Goal: Task Accomplishment & Management: Complete application form

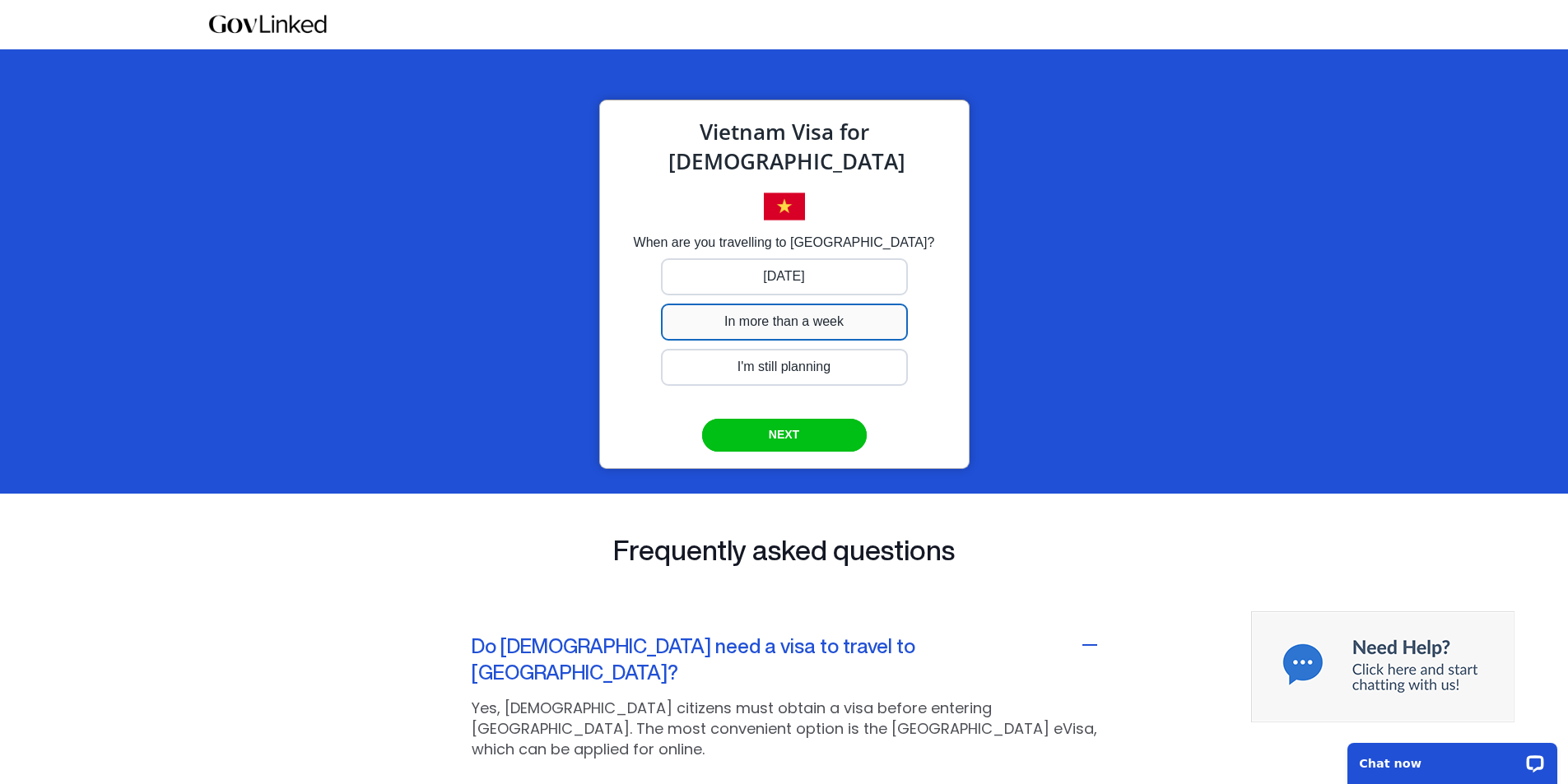
click at [827, 295] on div at bounding box center [785, 277] width 247 height 37
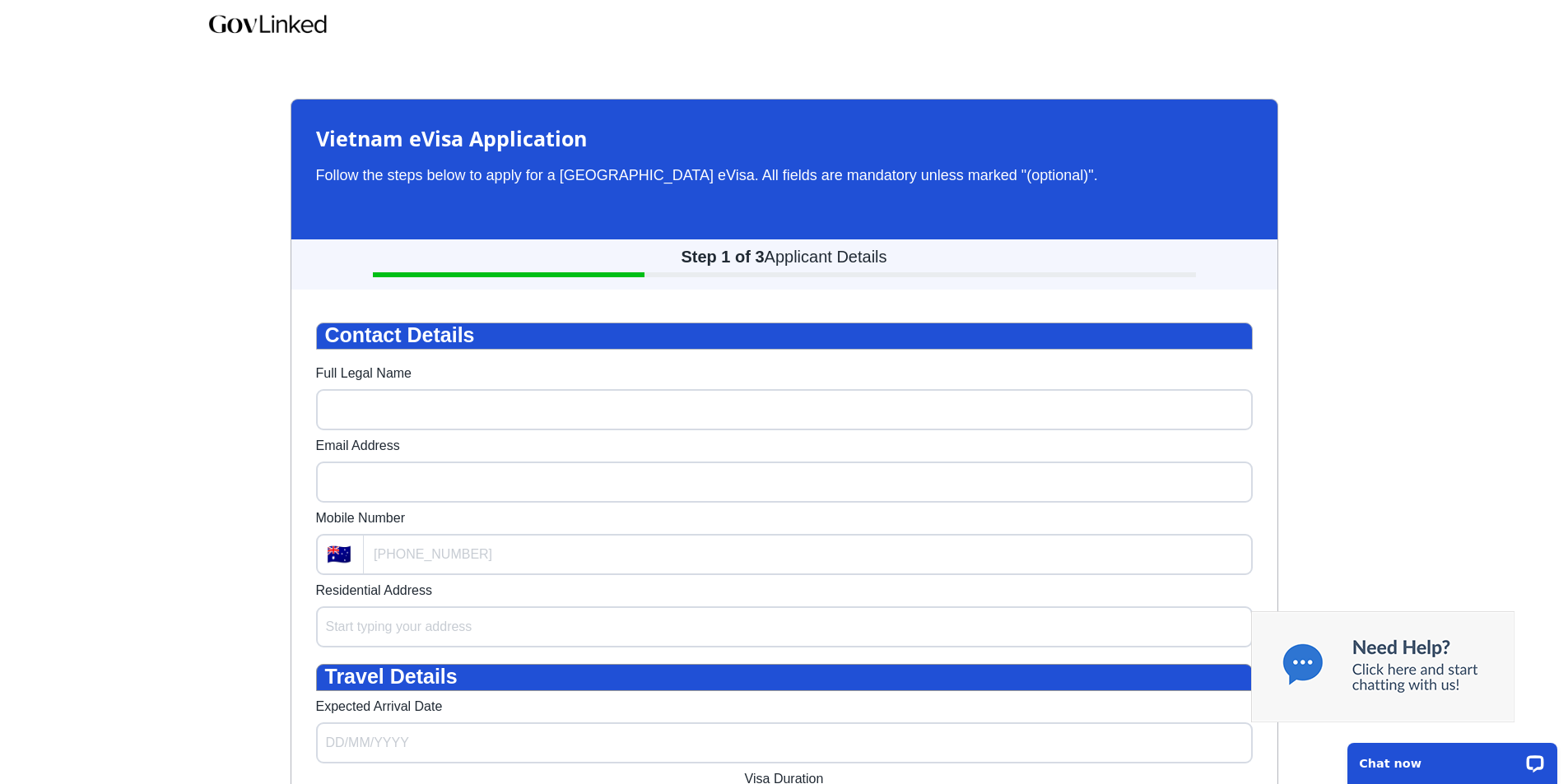
drag, startPoint x: 1576, startPoint y: 118, endPoint x: 1580, endPoint y: 126, distance: 8.9
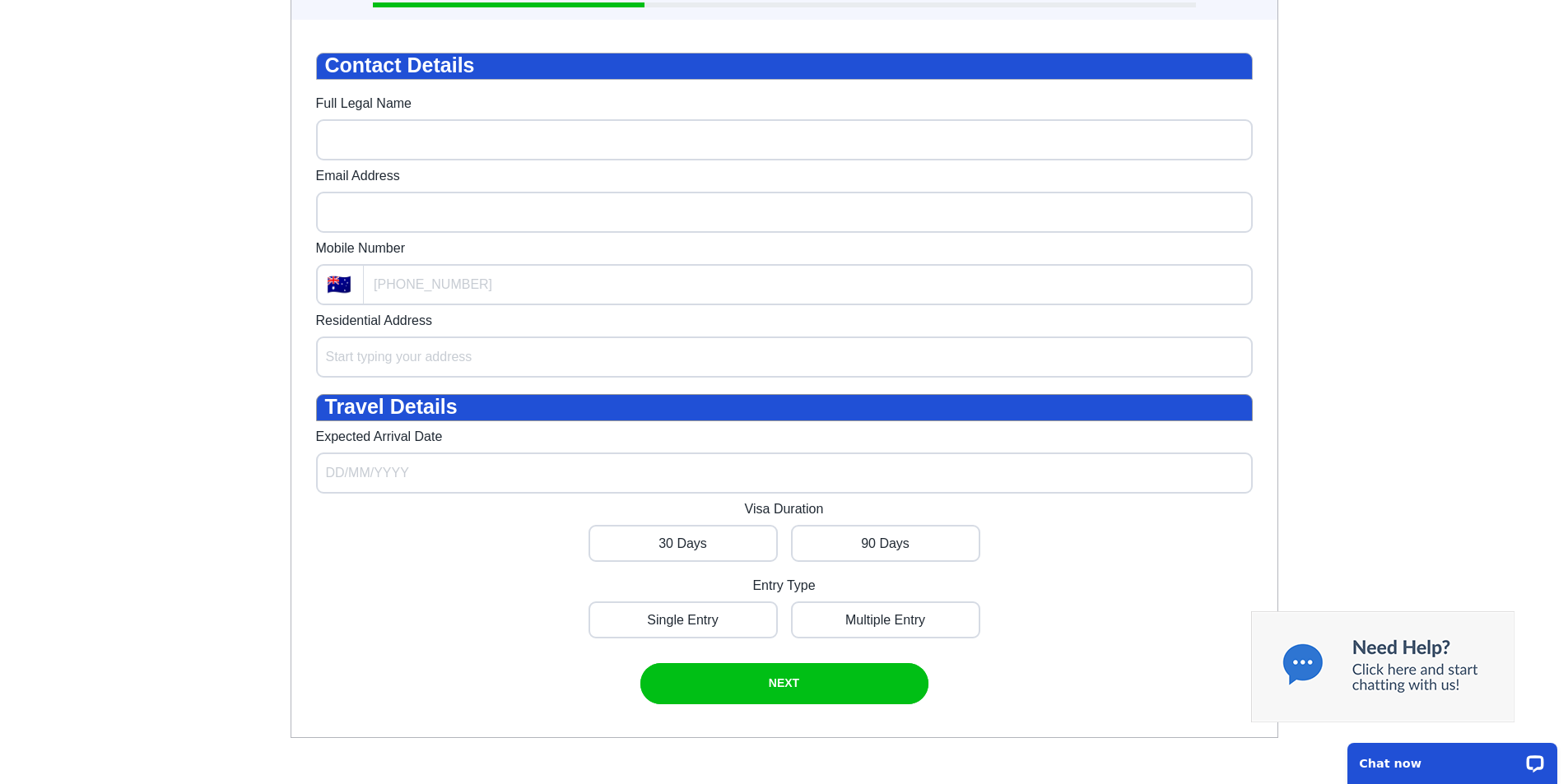
scroll to position [265, 0]
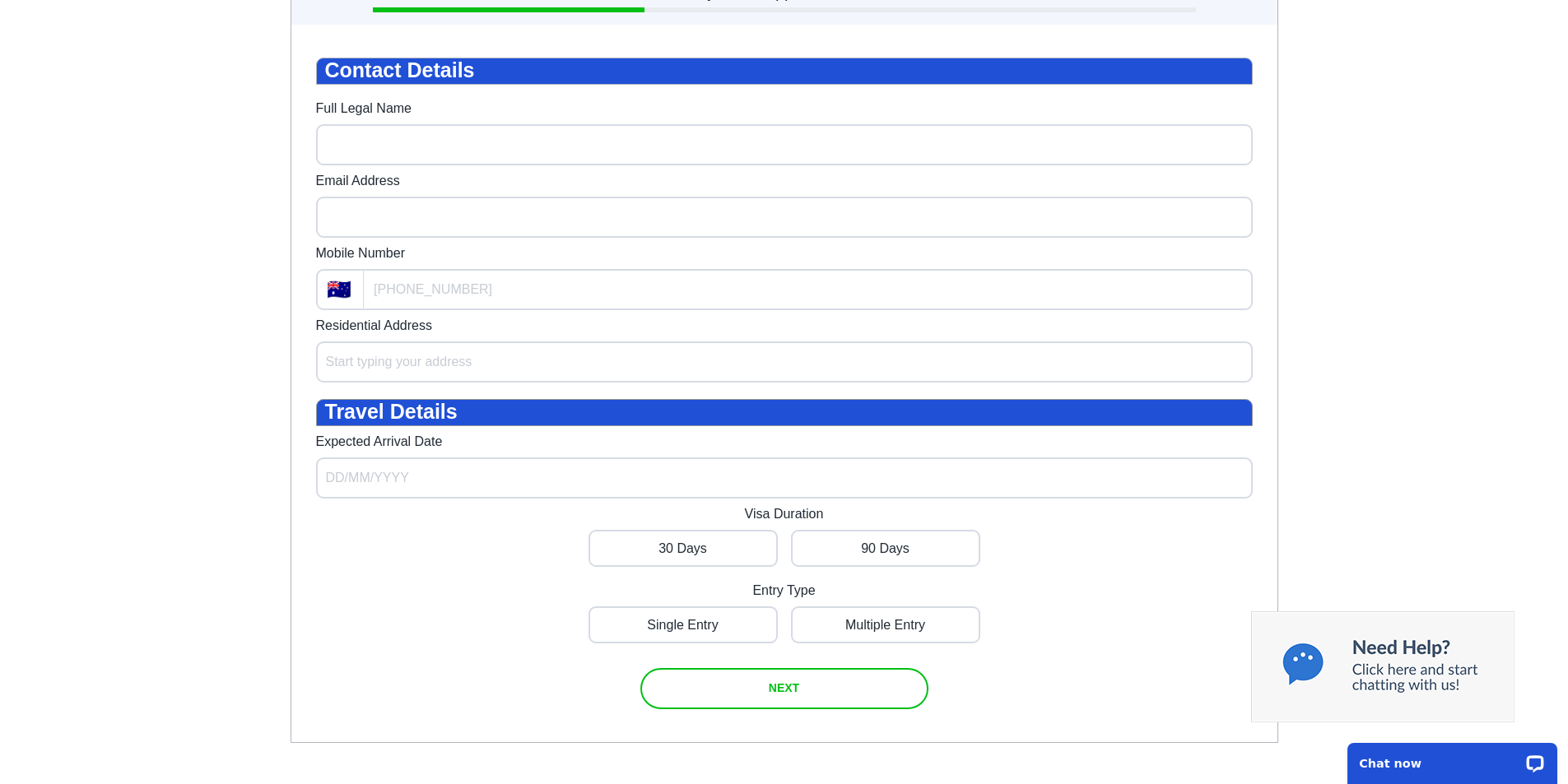
click at [790, 695] on span "NEXT" at bounding box center [784, 688] width 30 height 13
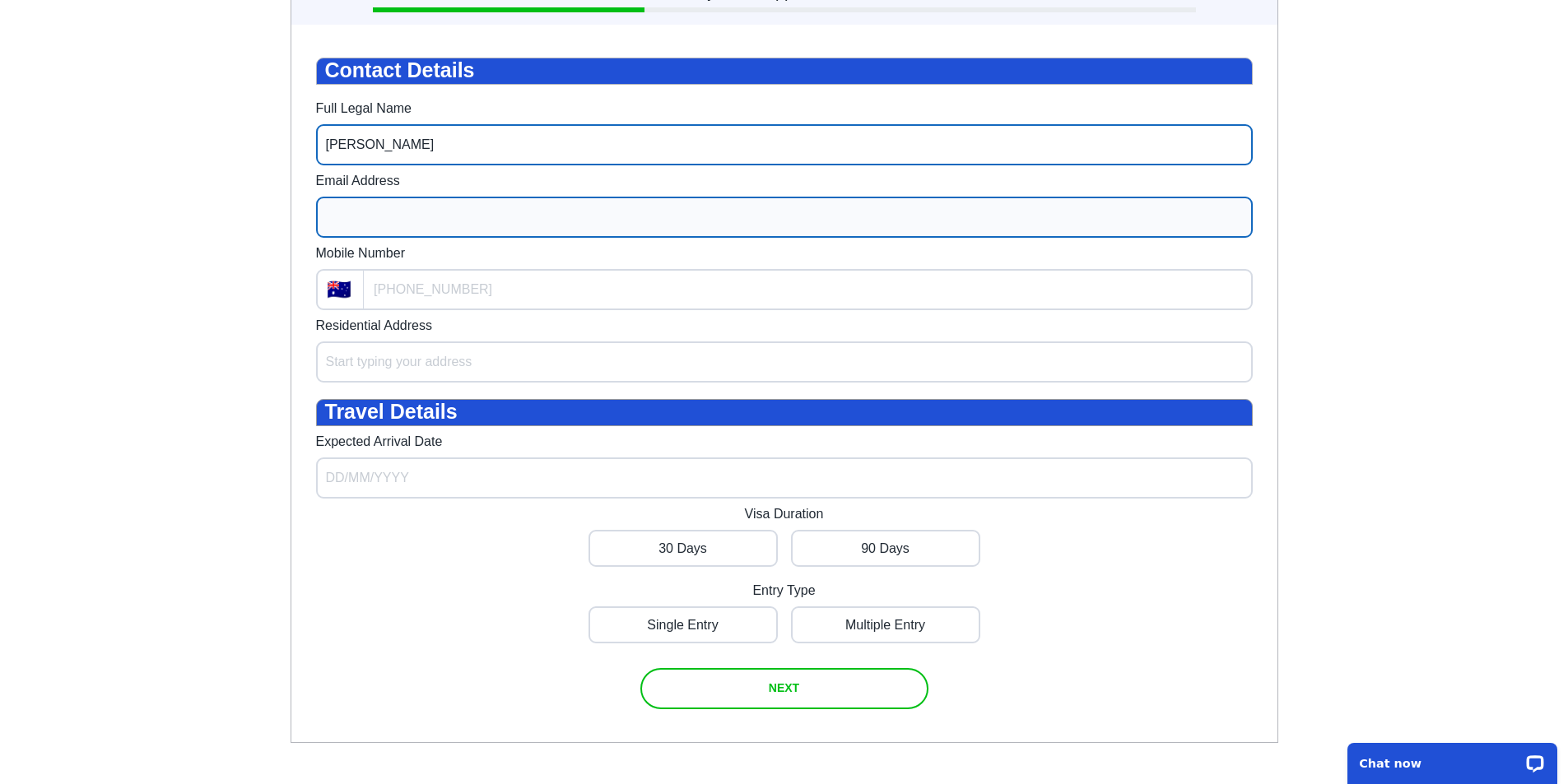
type input "[PERSON_NAME]"
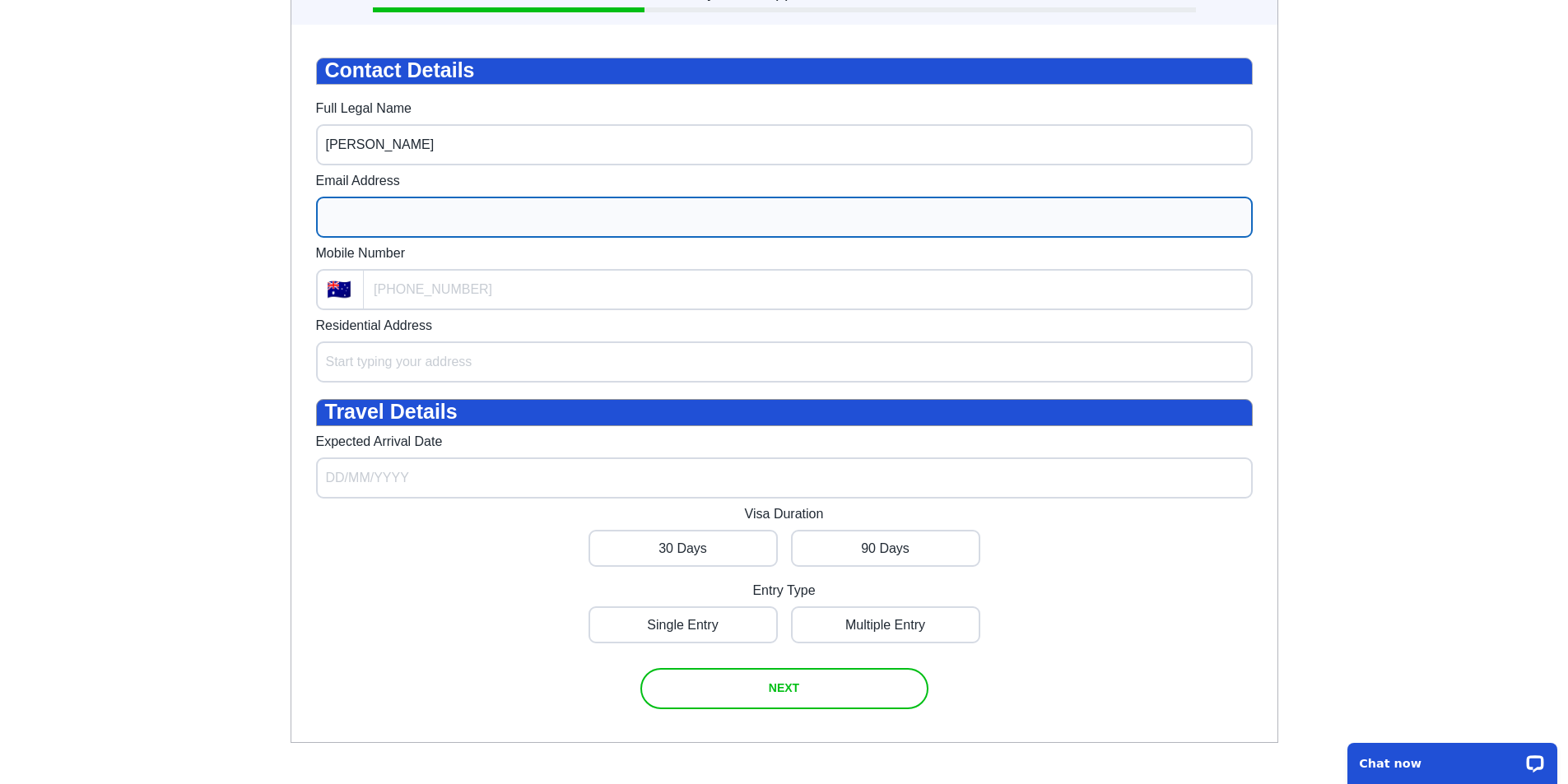
click at [405, 232] on input "Email Address" at bounding box center [784, 217] width 937 height 41
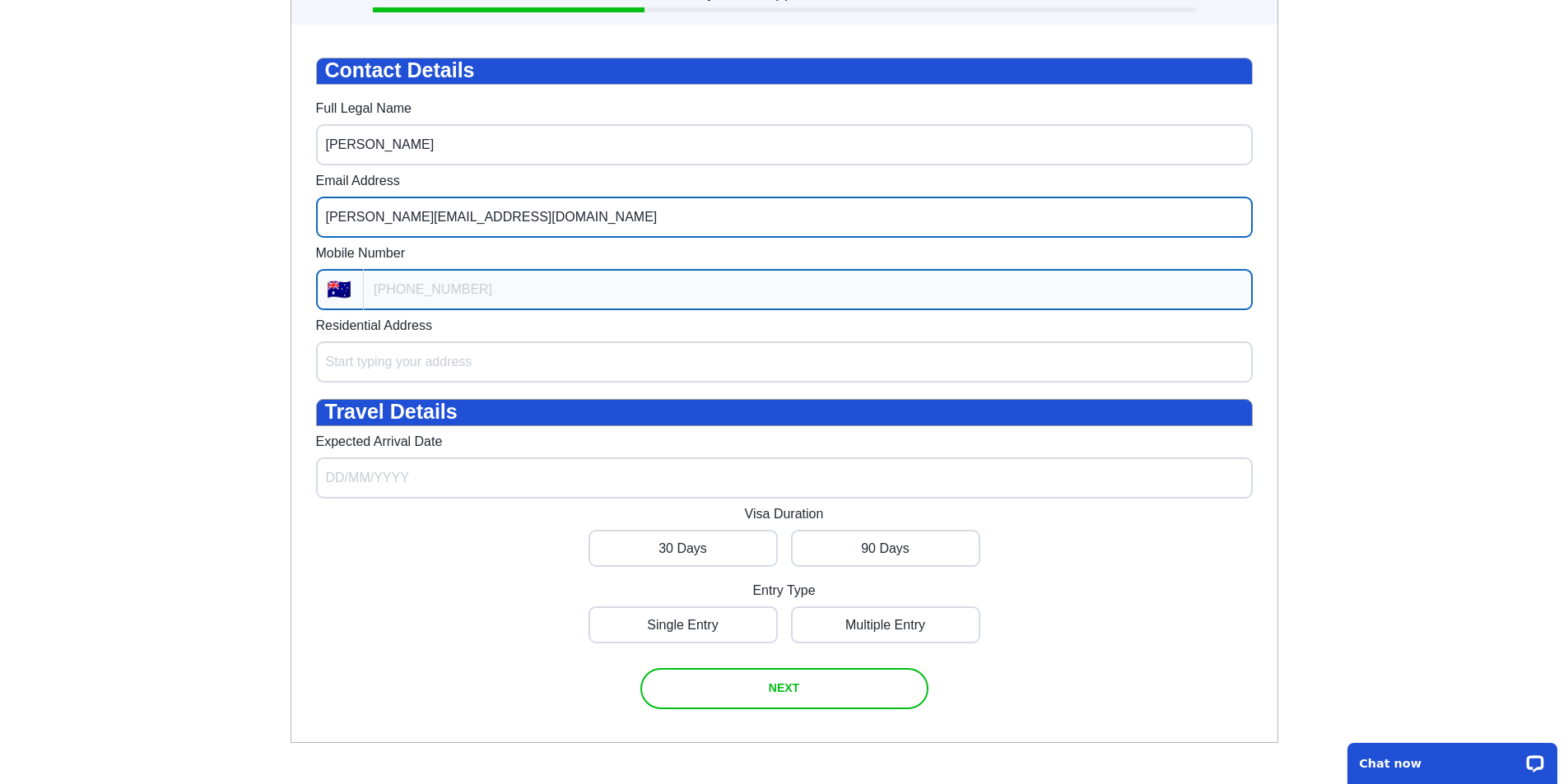
type input "[PERSON_NAME][EMAIL_ADDRESS][DOMAIN_NAME]"
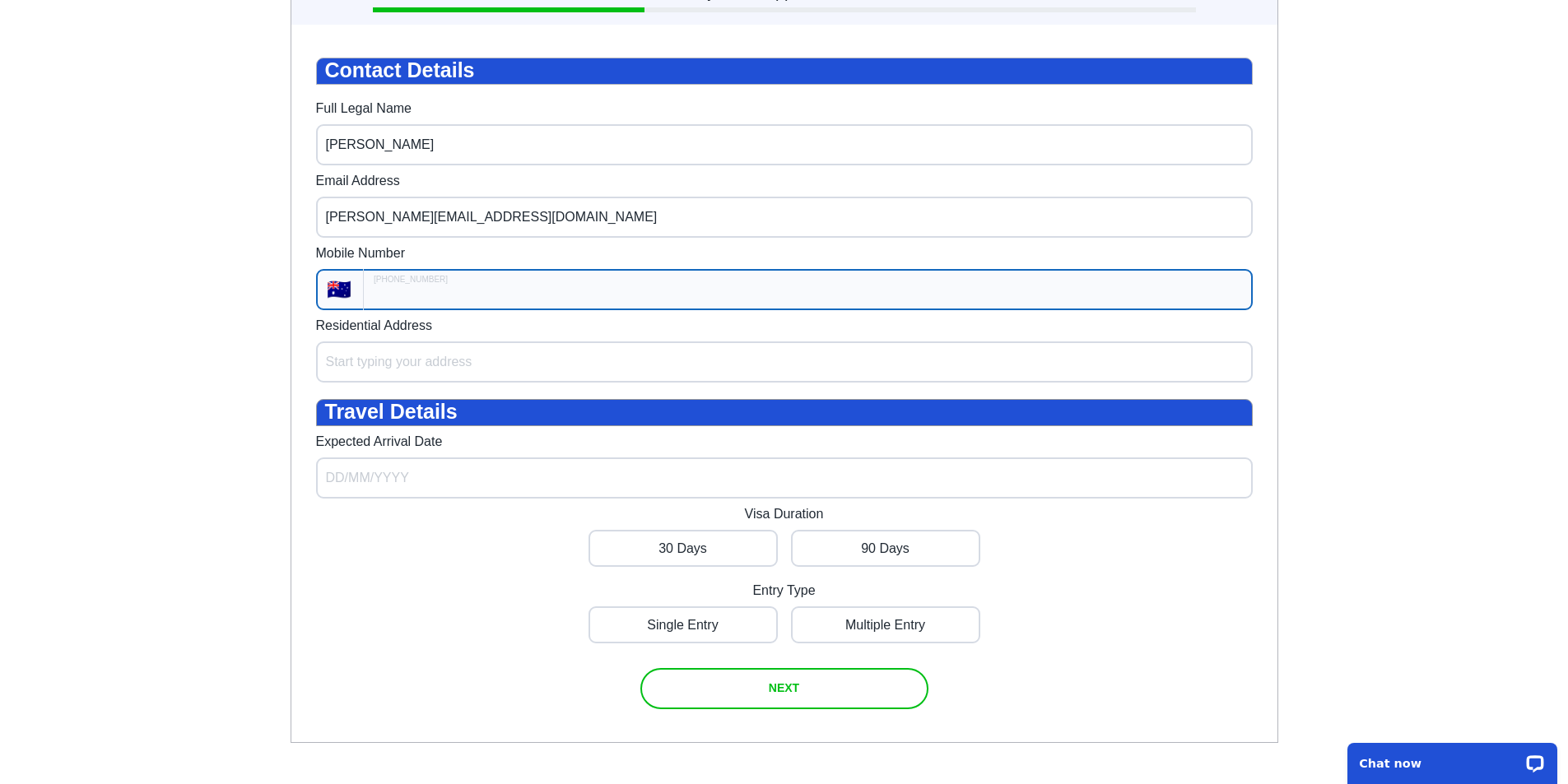
type input "+61"
click at [452, 306] on input "+61" at bounding box center [808, 289] width 888 height 41
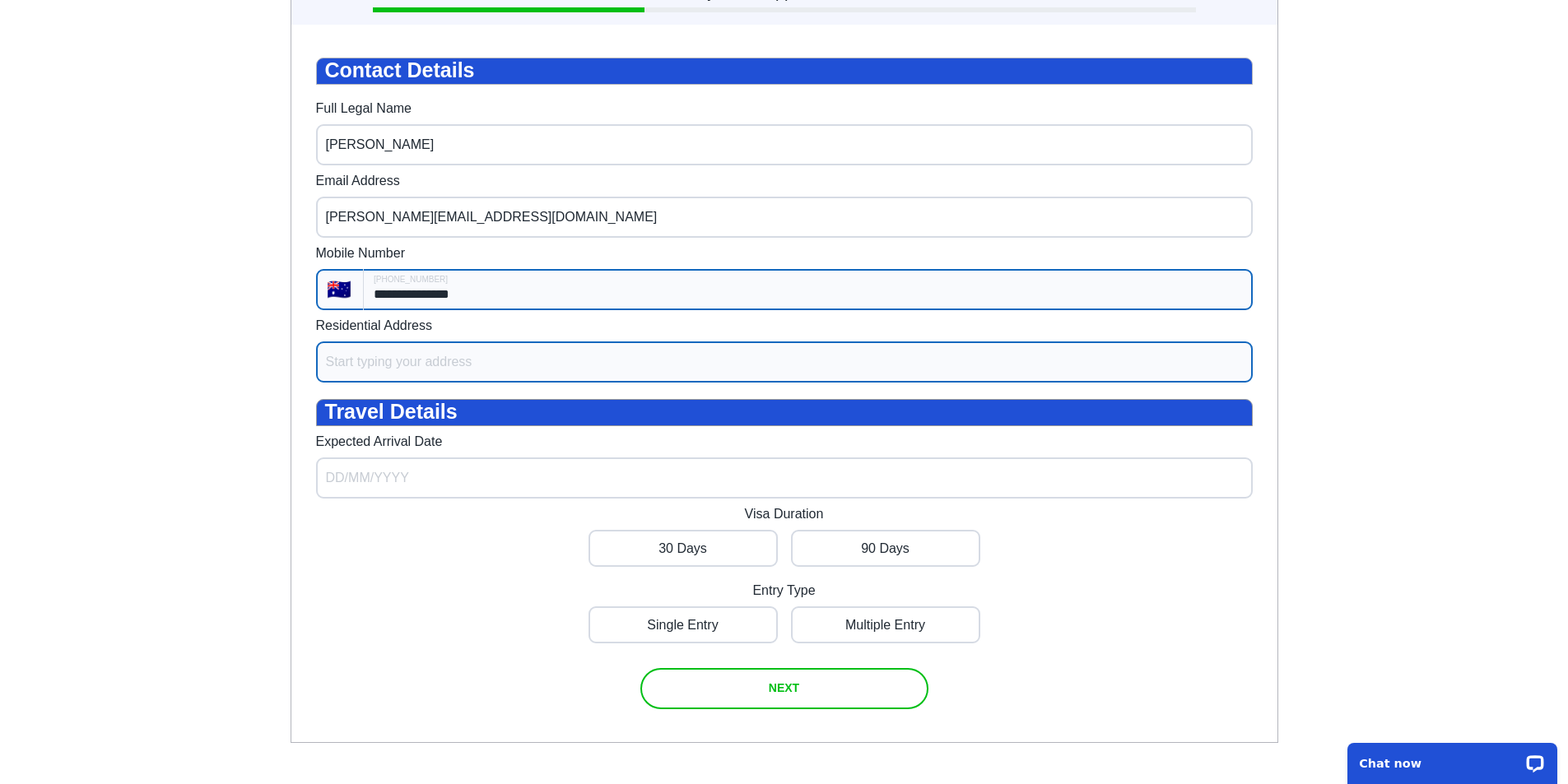
type input "**********"
click at [464, 381] on input "Residential Address" at bounding box center [784, 362] width 937 height 41
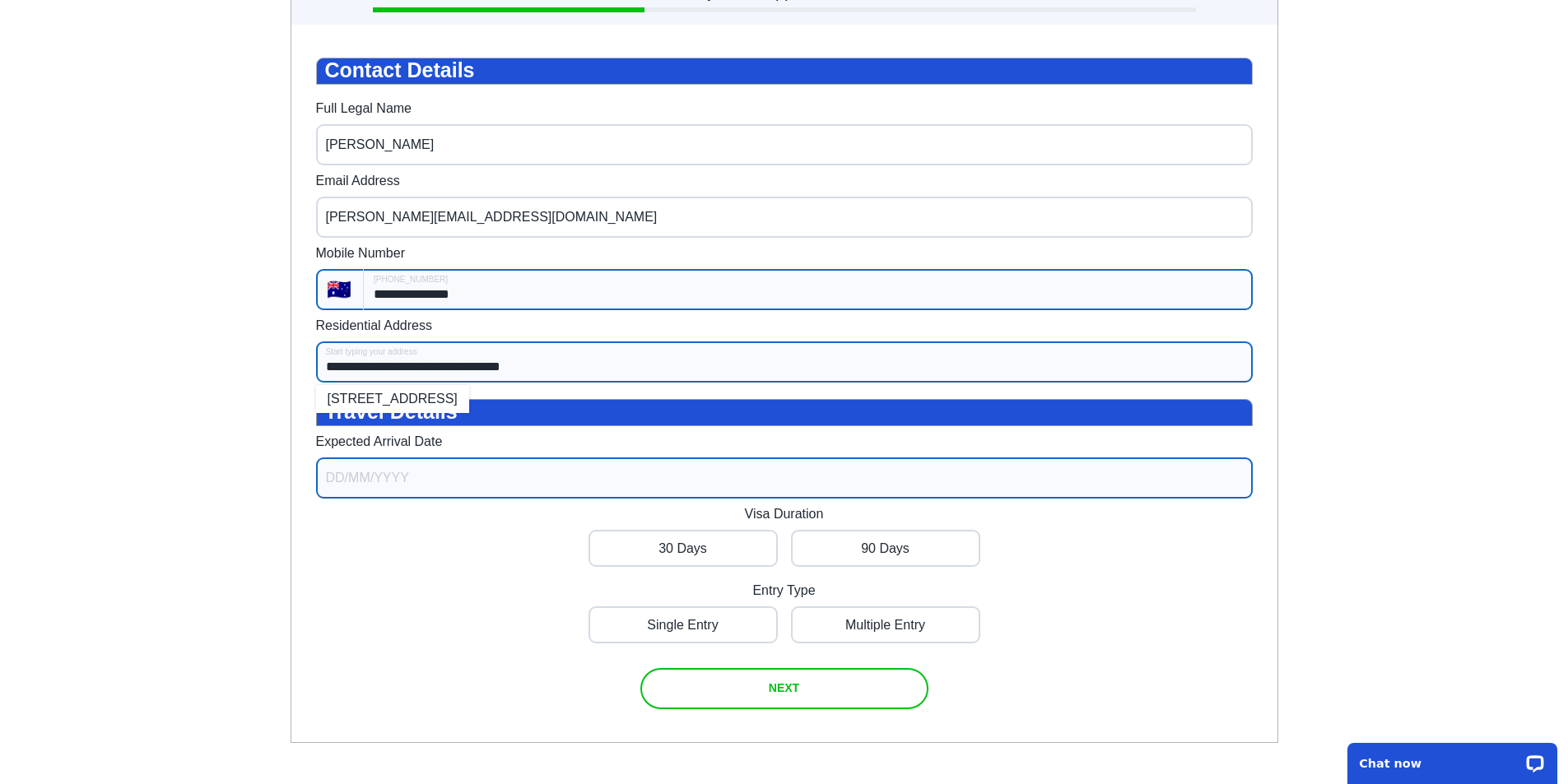
type input "**********"
click at [417, 498] on input "Expected Arrival Date" at bounding box center [784, 478] width 937 height 41
select select "7"
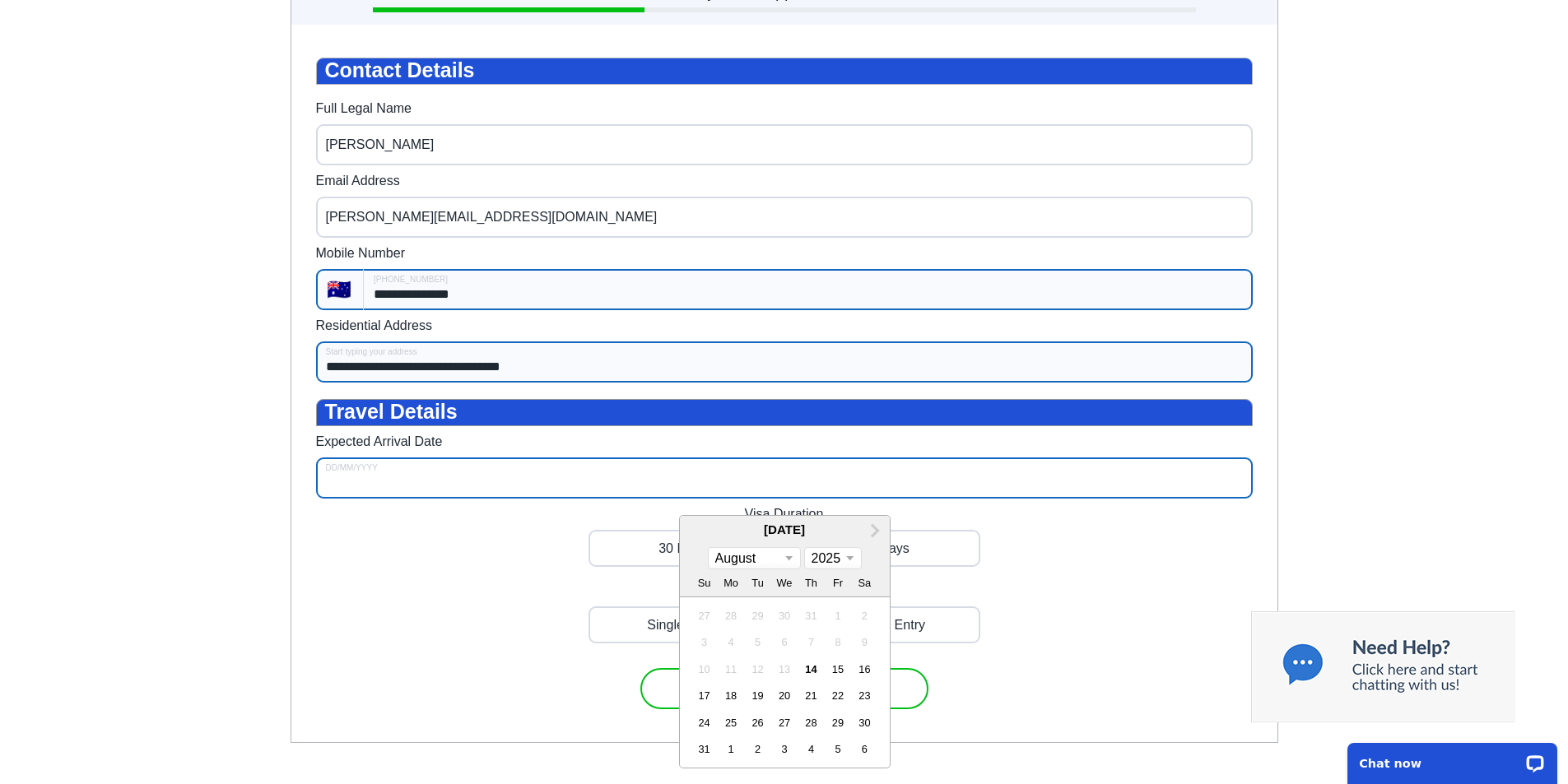
click at [704, 760] on div "31" at bounding box center [704, 749] width 23 height 23
type input "**********"
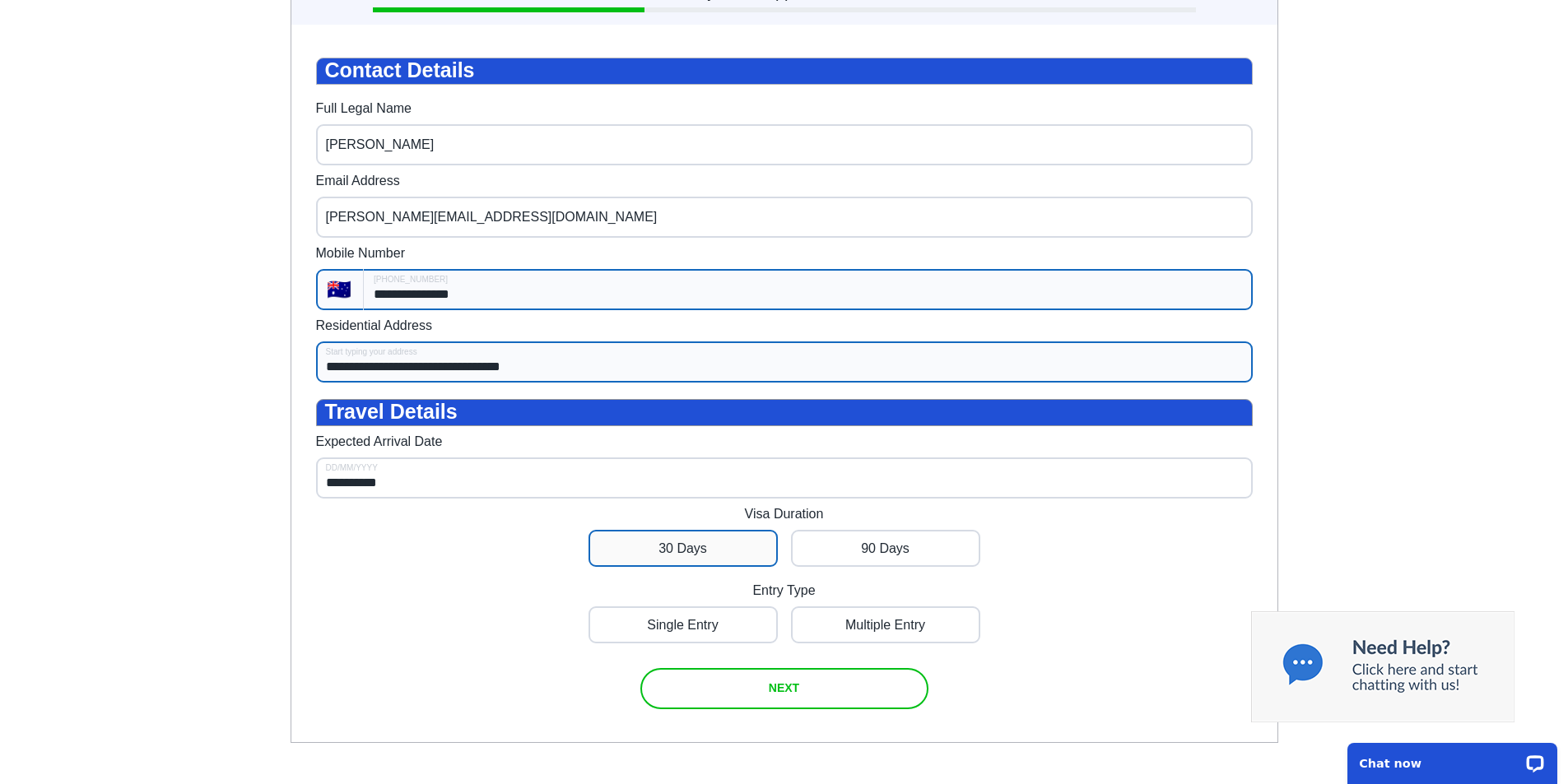
click at [676, 567] on div at bounding box center [683, 549] width 189 height 37
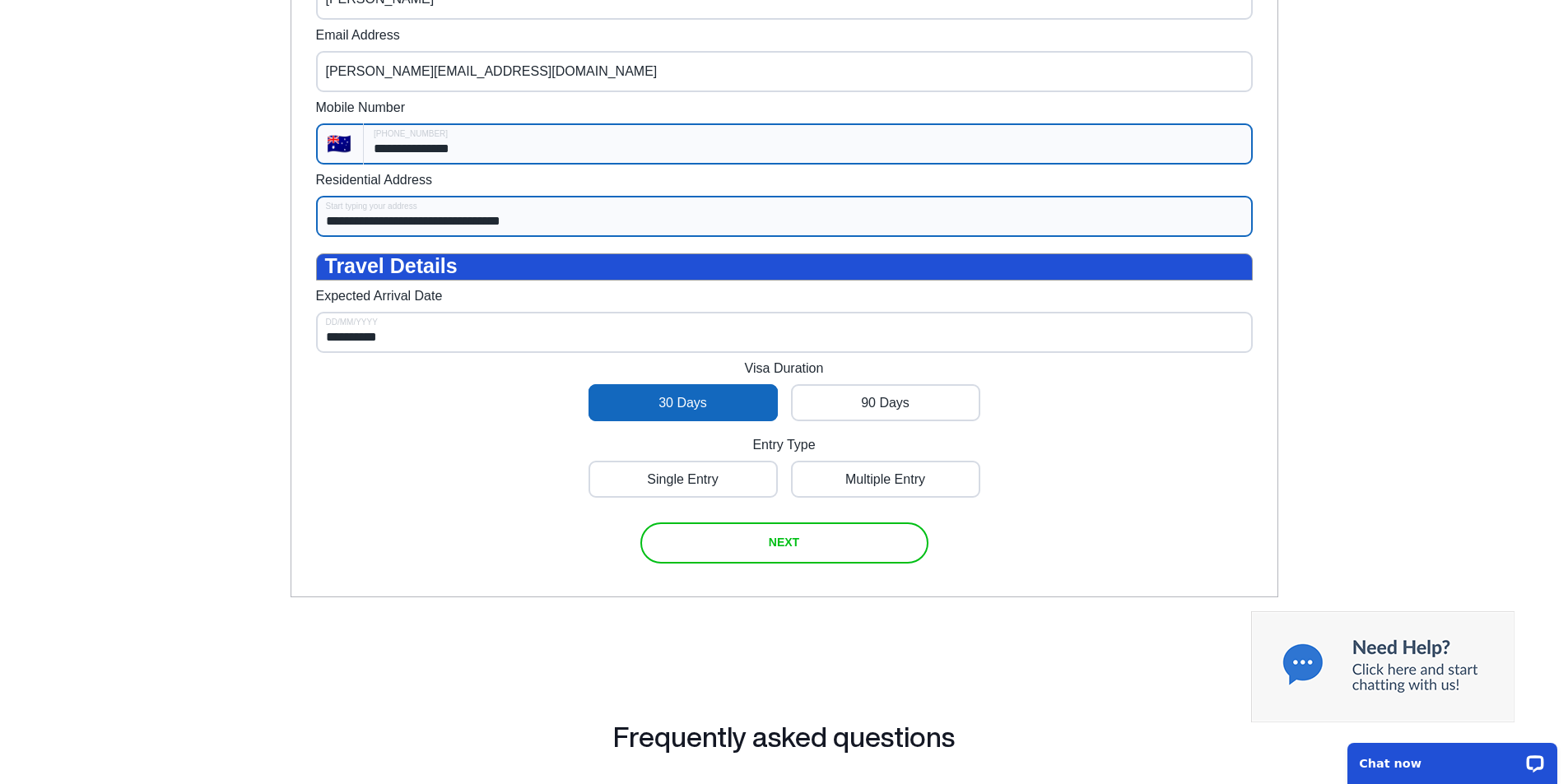
scroll to position [408, 0]
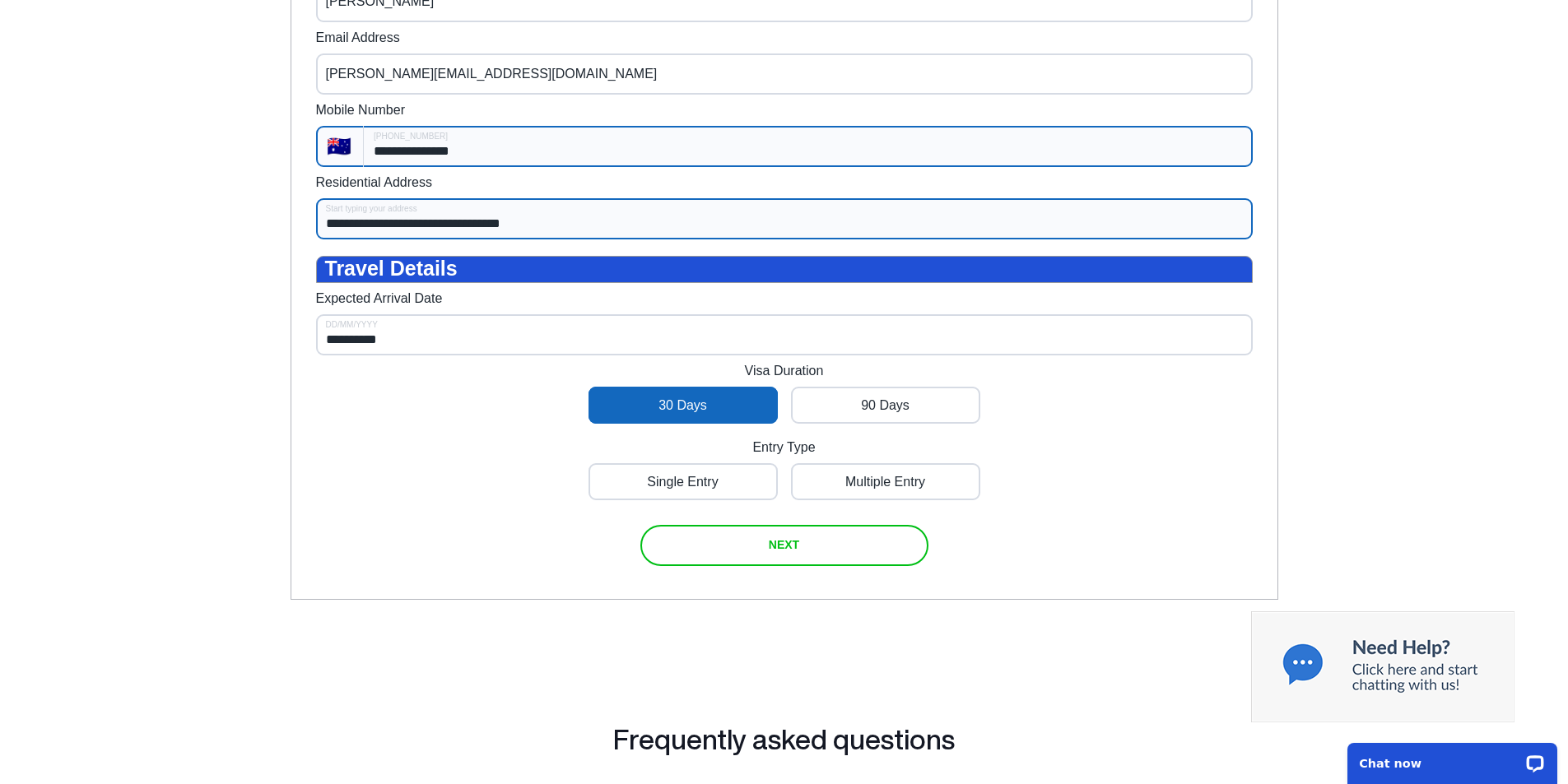
click at [1460, 462] on div "**********" at bounding box center [783, 161] width 1551 height 992
click at [789, 551] on span "NEXT" at bounding box center [784, 545] width 30 height 13
click at [1365, 414] on div "**********" at bounding box center [783, 161] width 1551 height 992
click at [810, 566] on div "submit" at bounding box center [785, 546] width 288 height 41
click at [1090, 502] on div "**********" at bounding box center [784, 240] width 937 height 652
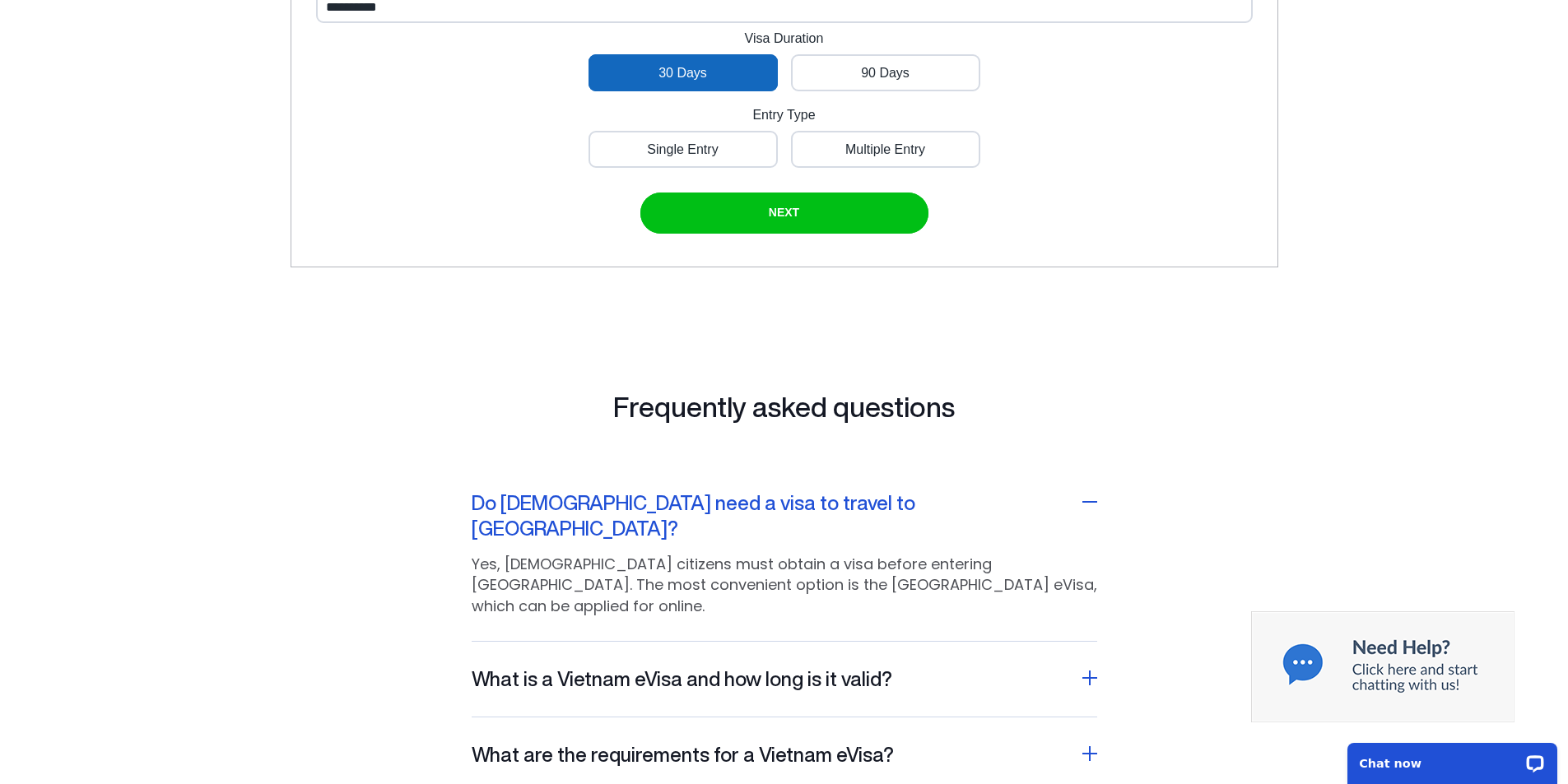
scroll to position [744, 0]
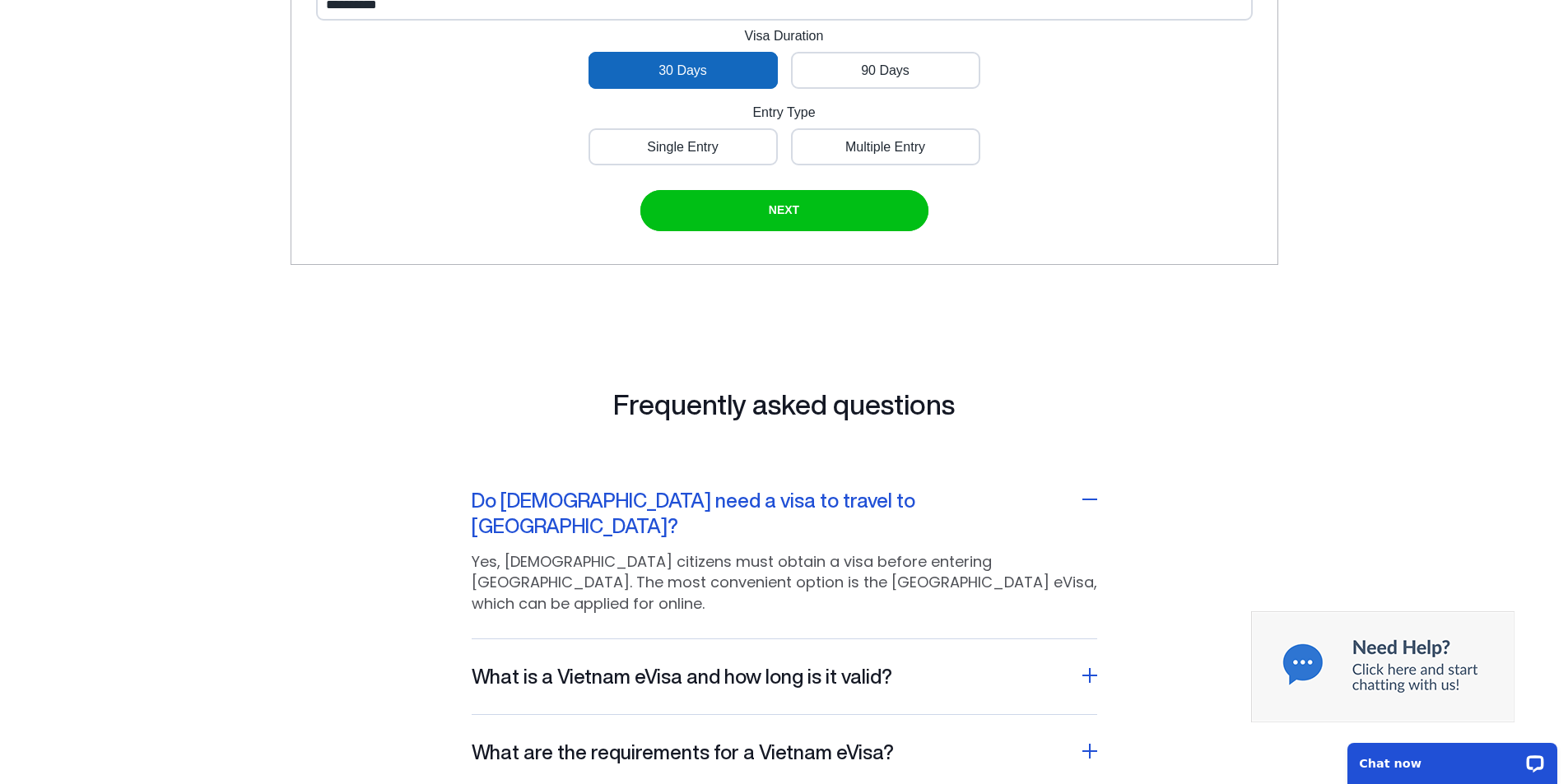
click at [737, 503] on h2 "Do [DEMOGRAPHIC_DATA] need a visa to travel to [GEOGRAPHIC_DATA]?" at bounding box center [772, 513] width 601 height 51
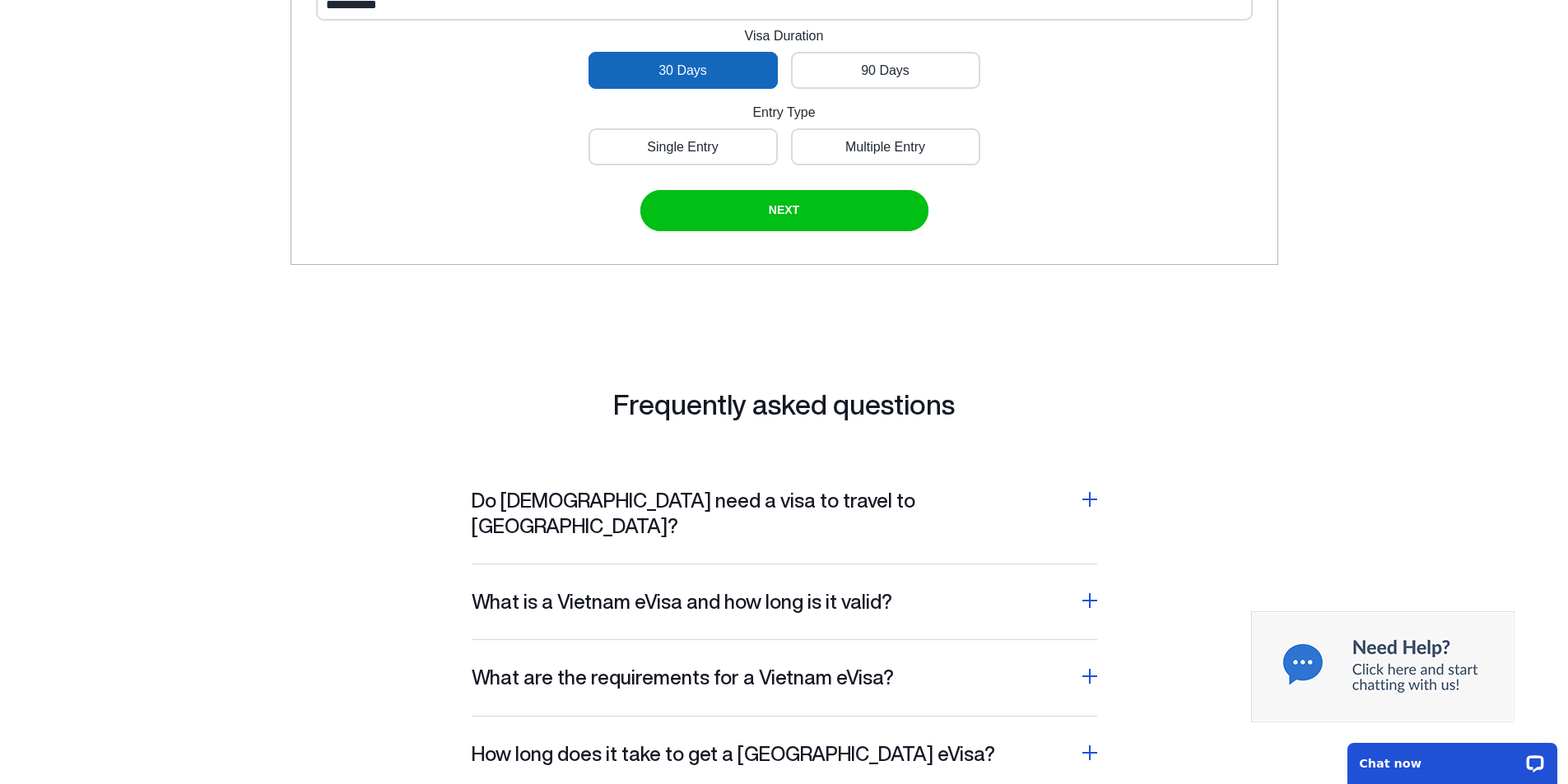
click at [1091, 498] on div at bounding box center [1089, 499] width 15 height 2
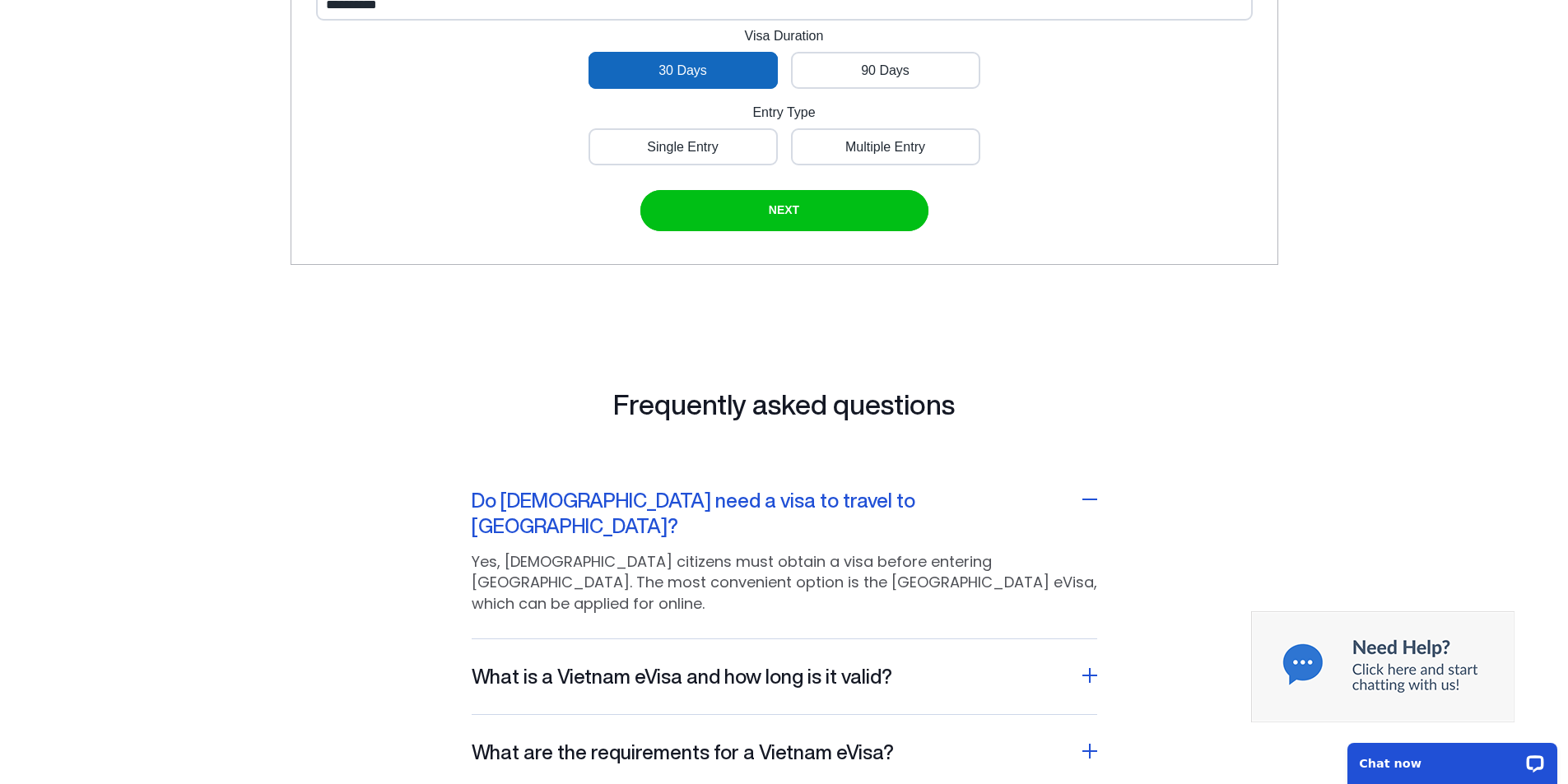
click at [774, 664] on h2 "What is a Vietnam eVisa and how long is it valid?" at bounding box center [682, 677] width 421 height 26
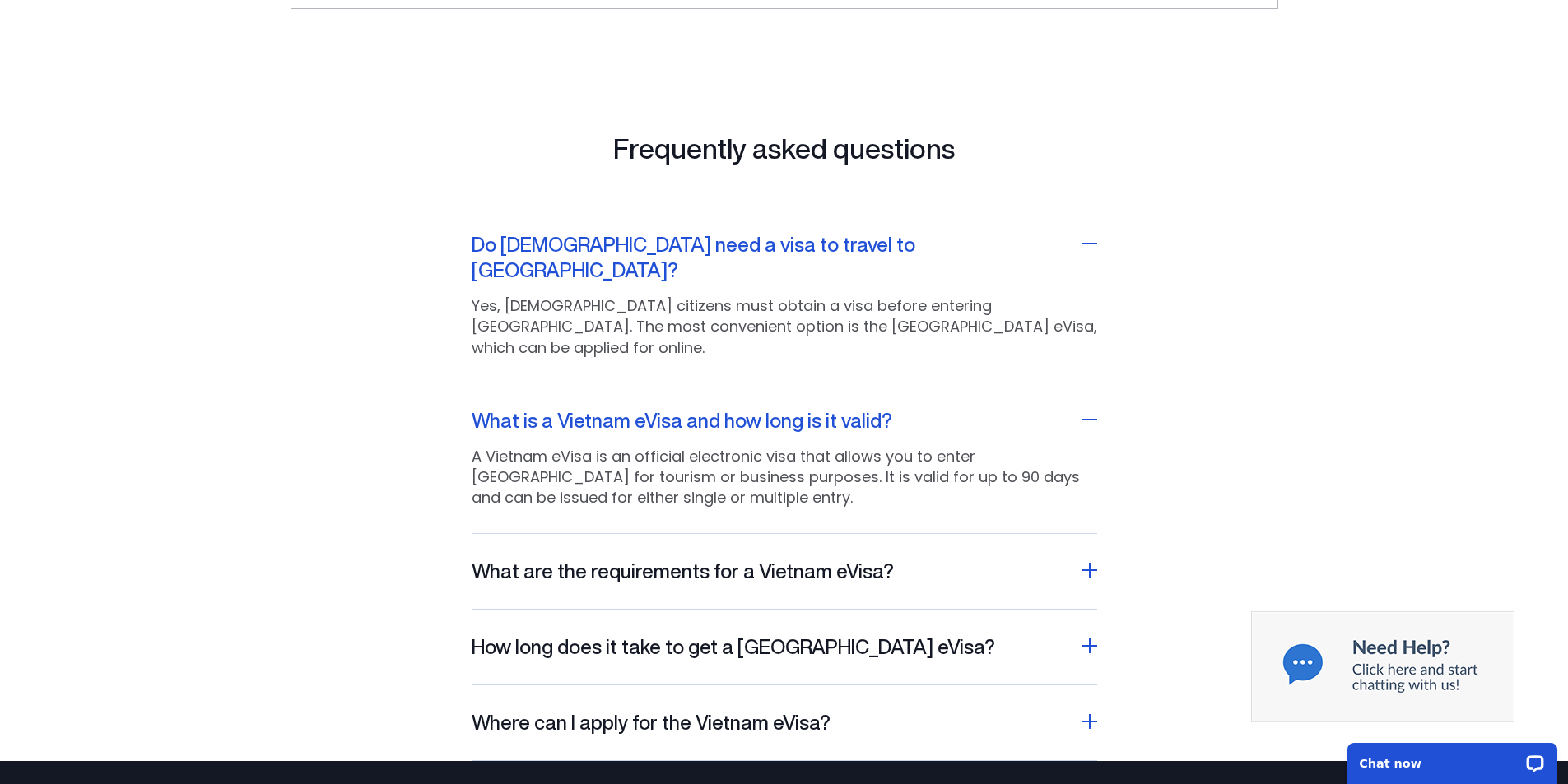
scroll to position [1002, 0]
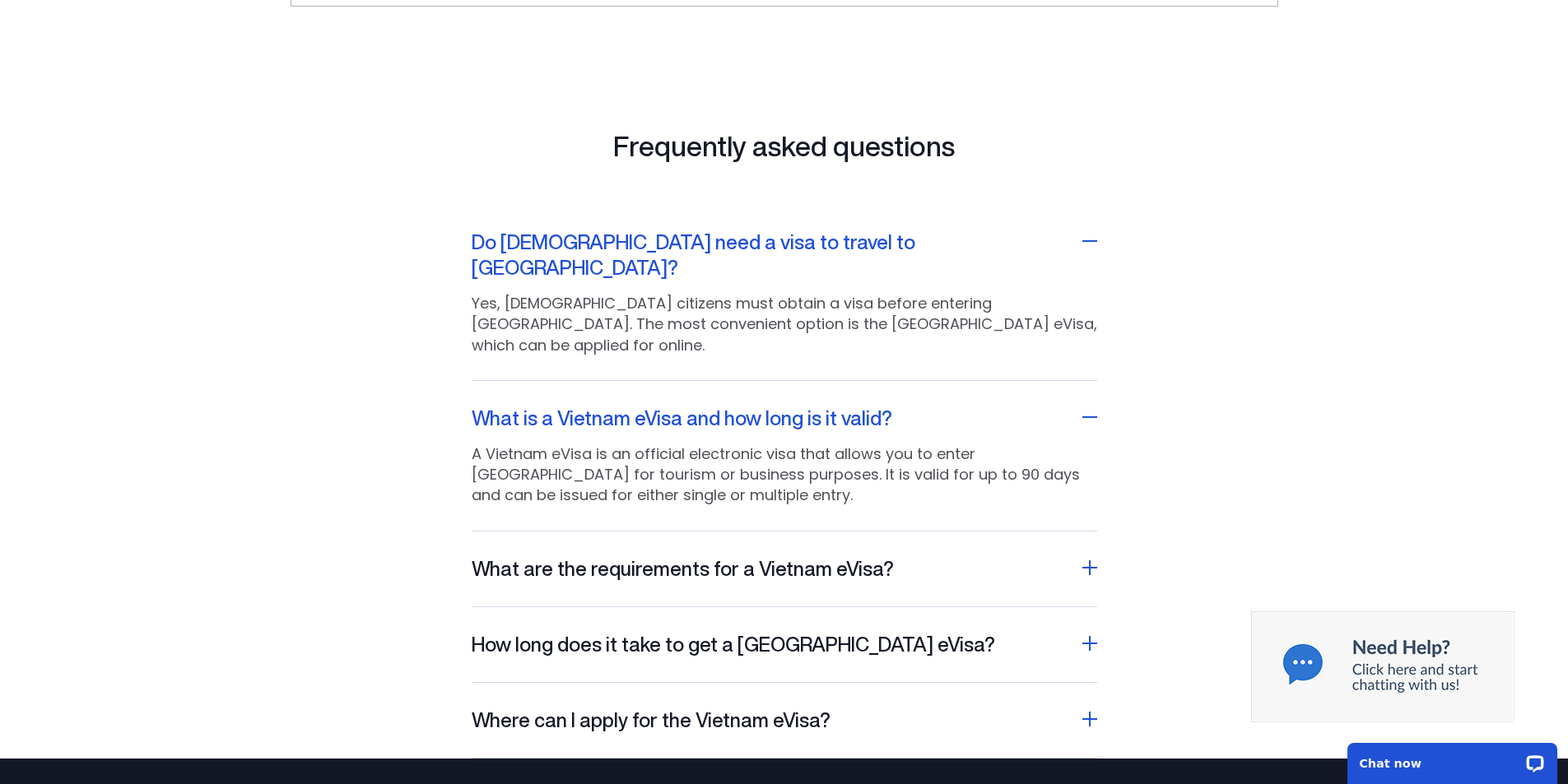
click at [793, 556] on h2 "What are the requirements for a Vietnam eVisa?" at bounding box center [683, 569] width 422 height 26
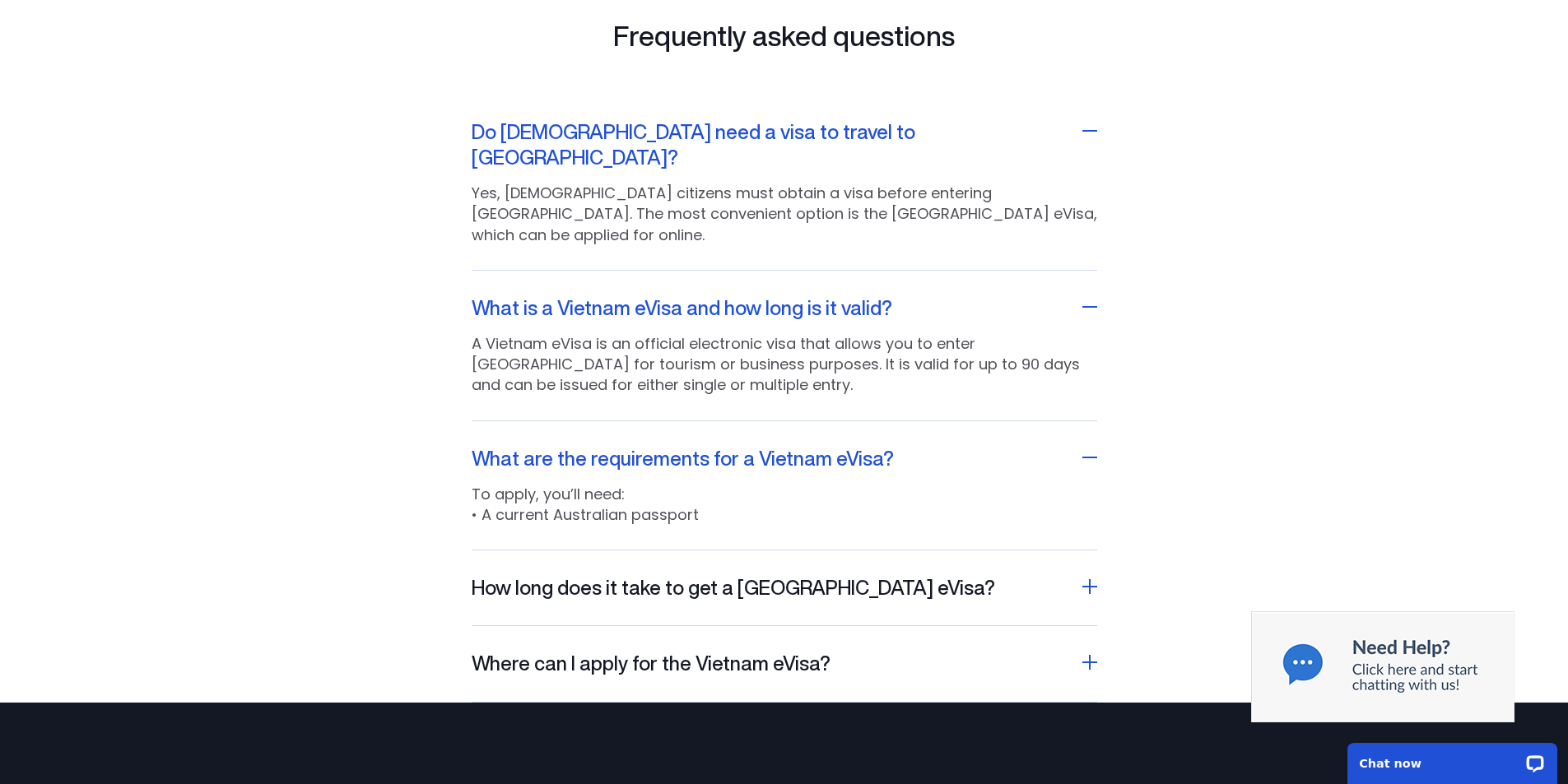
scroll to position [1115, 0]
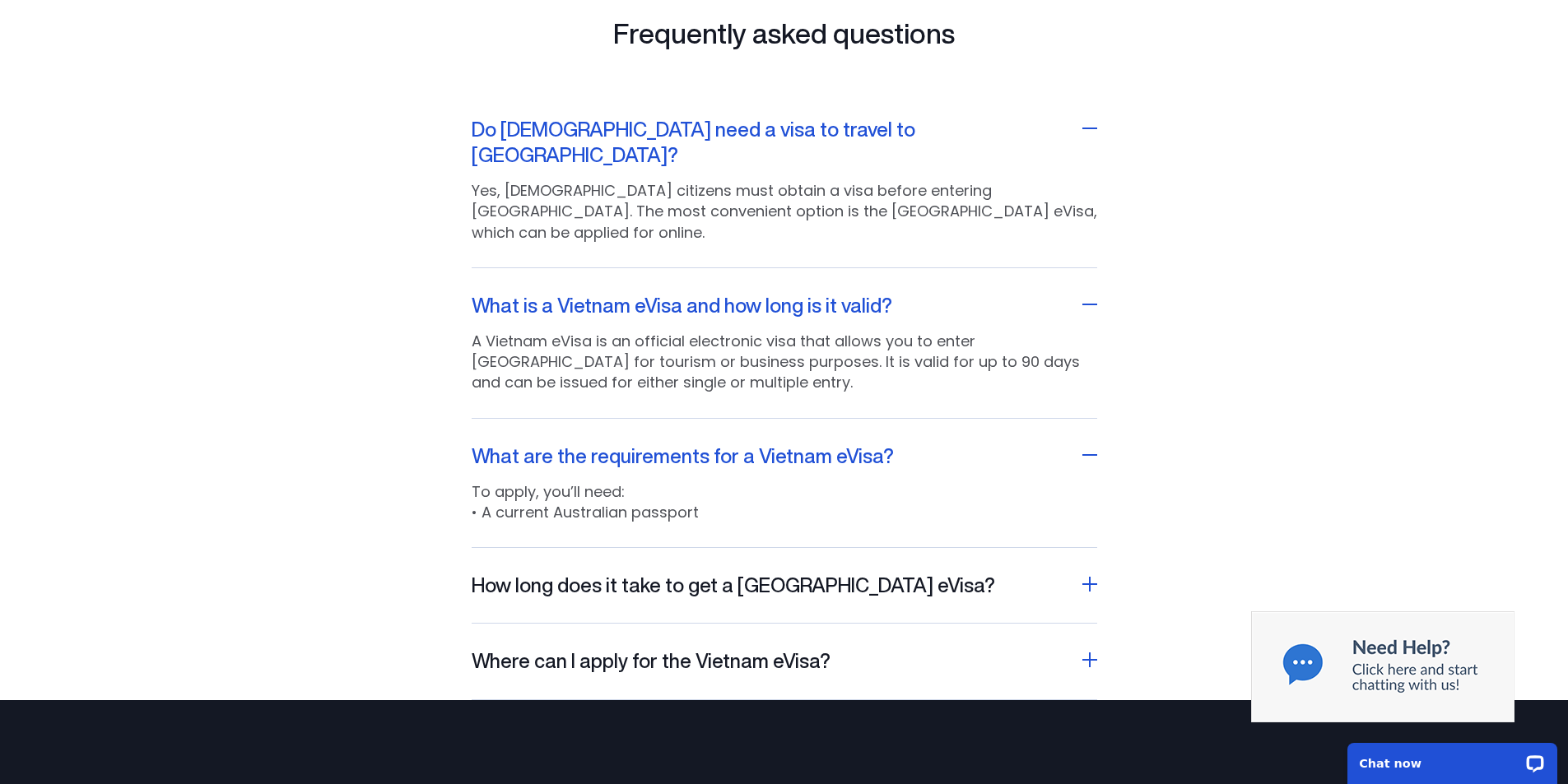
click at [712, 573] on h2 "How long does it take to get a [GEOGRAPHIC_DATA] eVisa?" at bounding box center [734, 586] width 524 height 26
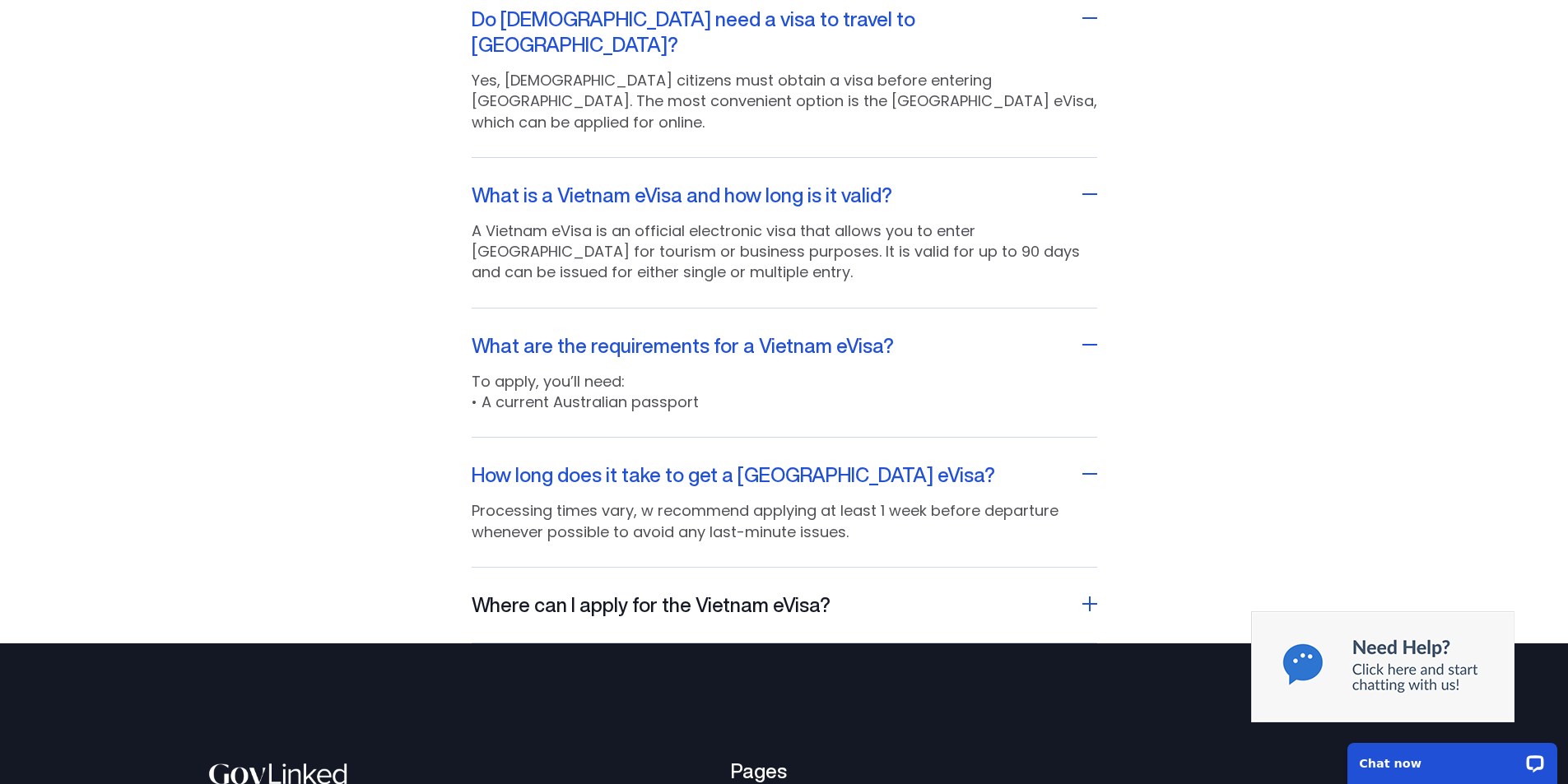
scroll to position [1270, 0]
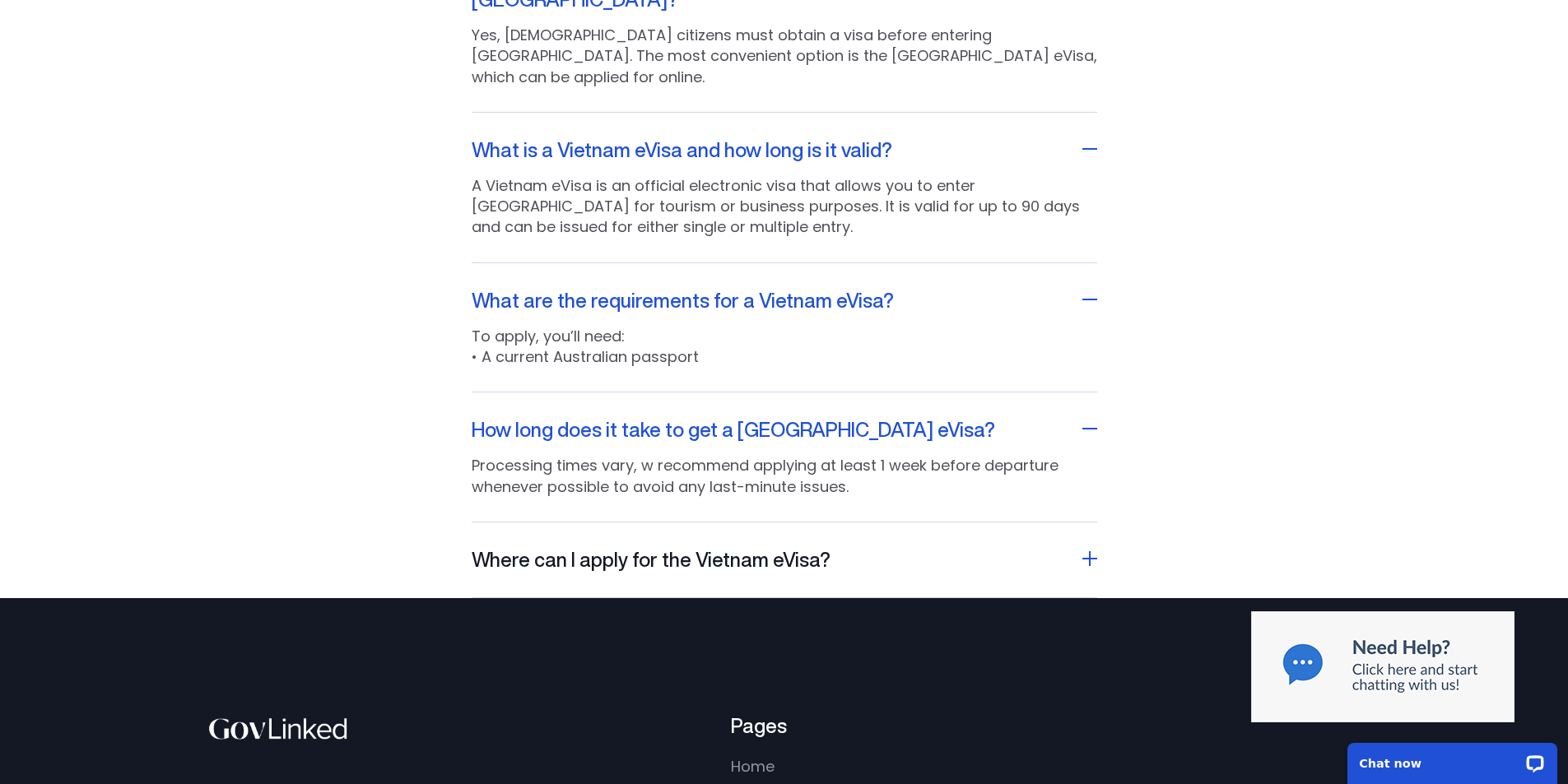
click at [722, 548] on h2 "Where can I apply for the Vietnam eVisa?" at bounding box center [652, 560] width 359 height 26
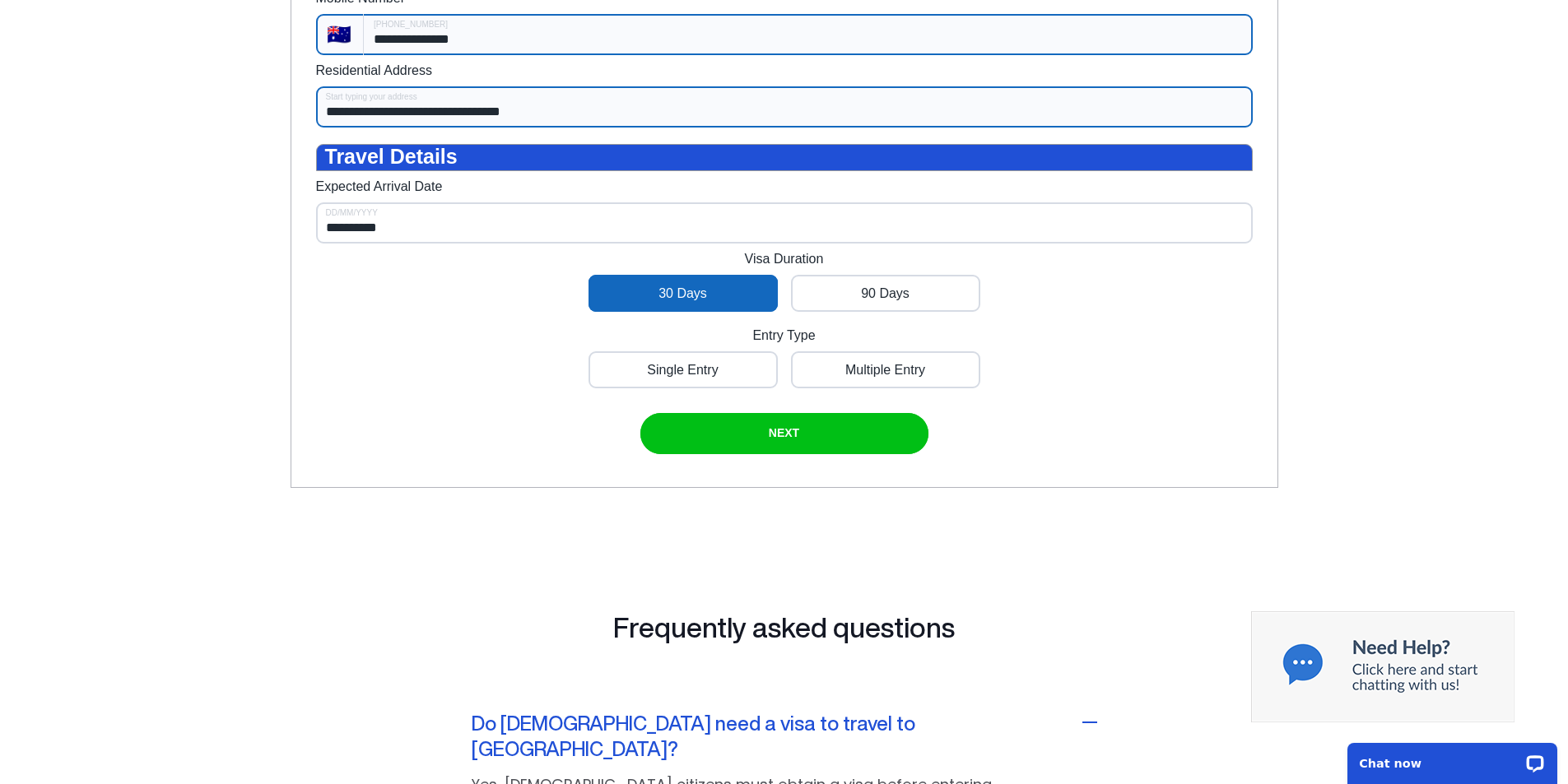
scroll to position [515, 0]
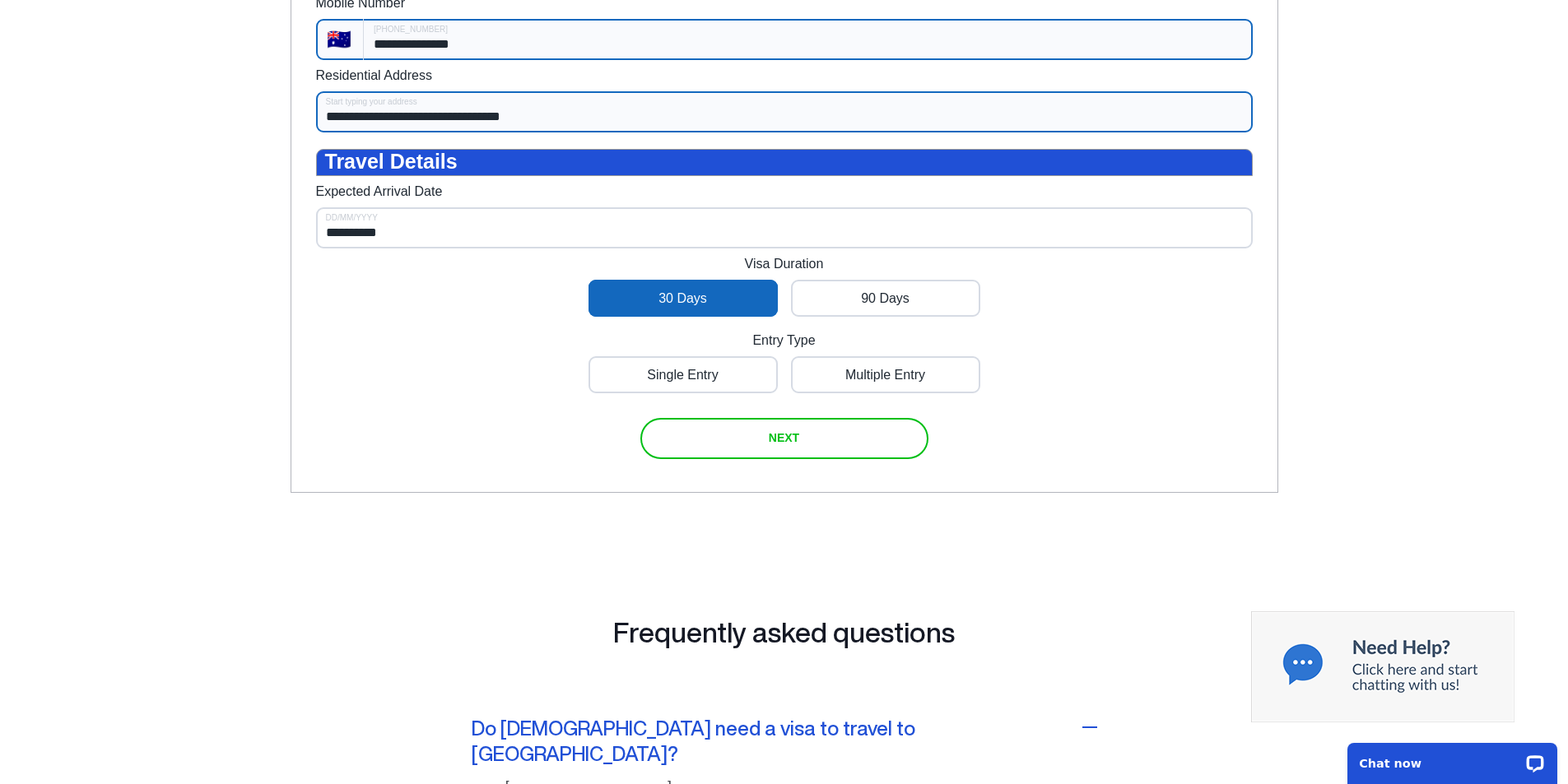
click at [790, 444] on span "NEXT" at bounding box center [784, 438] width 30 height 13
click at [1110, 459] on div "**********" at bounding box center [784, 133] width 937 height 652
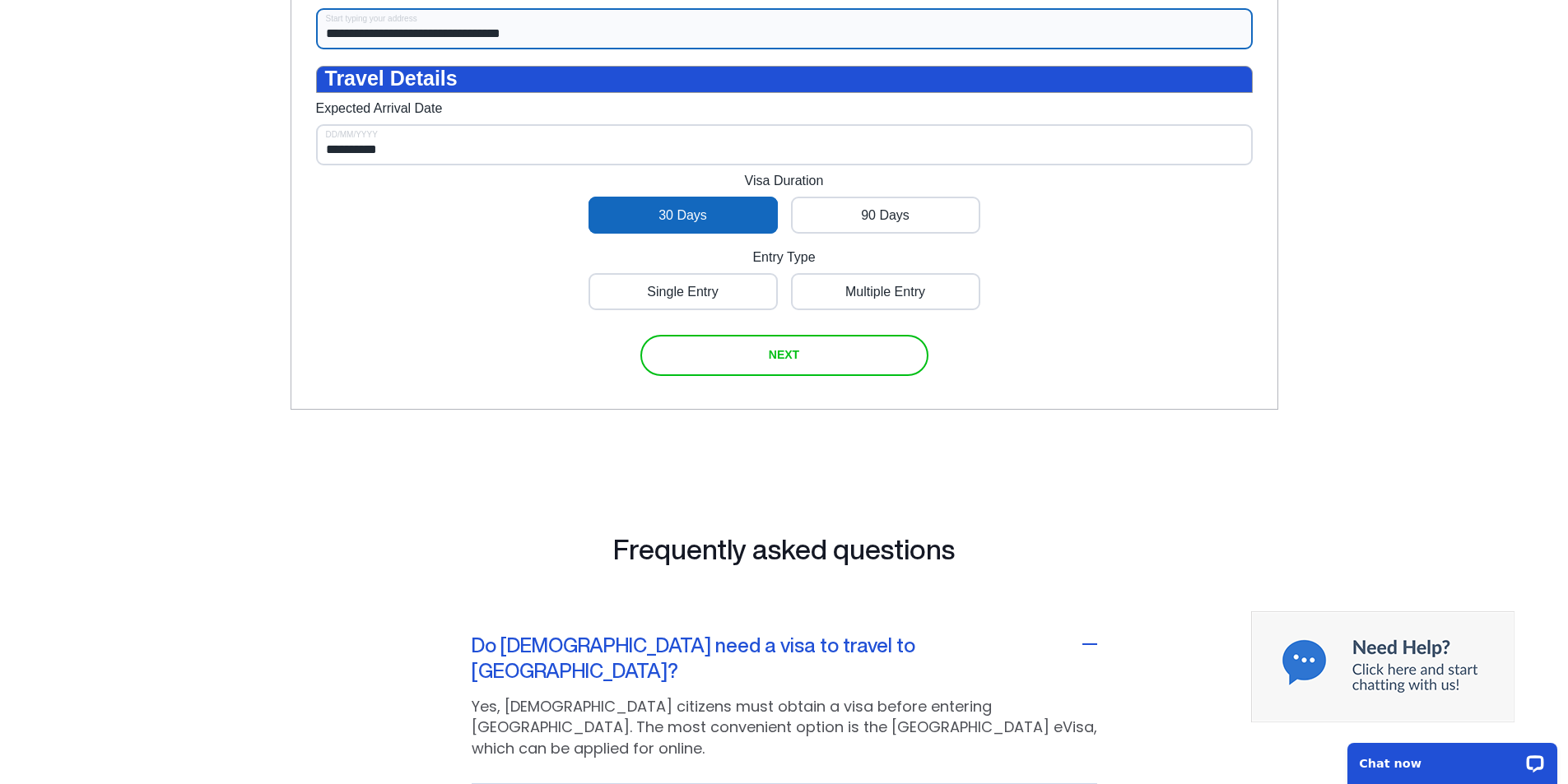
scroll to position [571, 0]
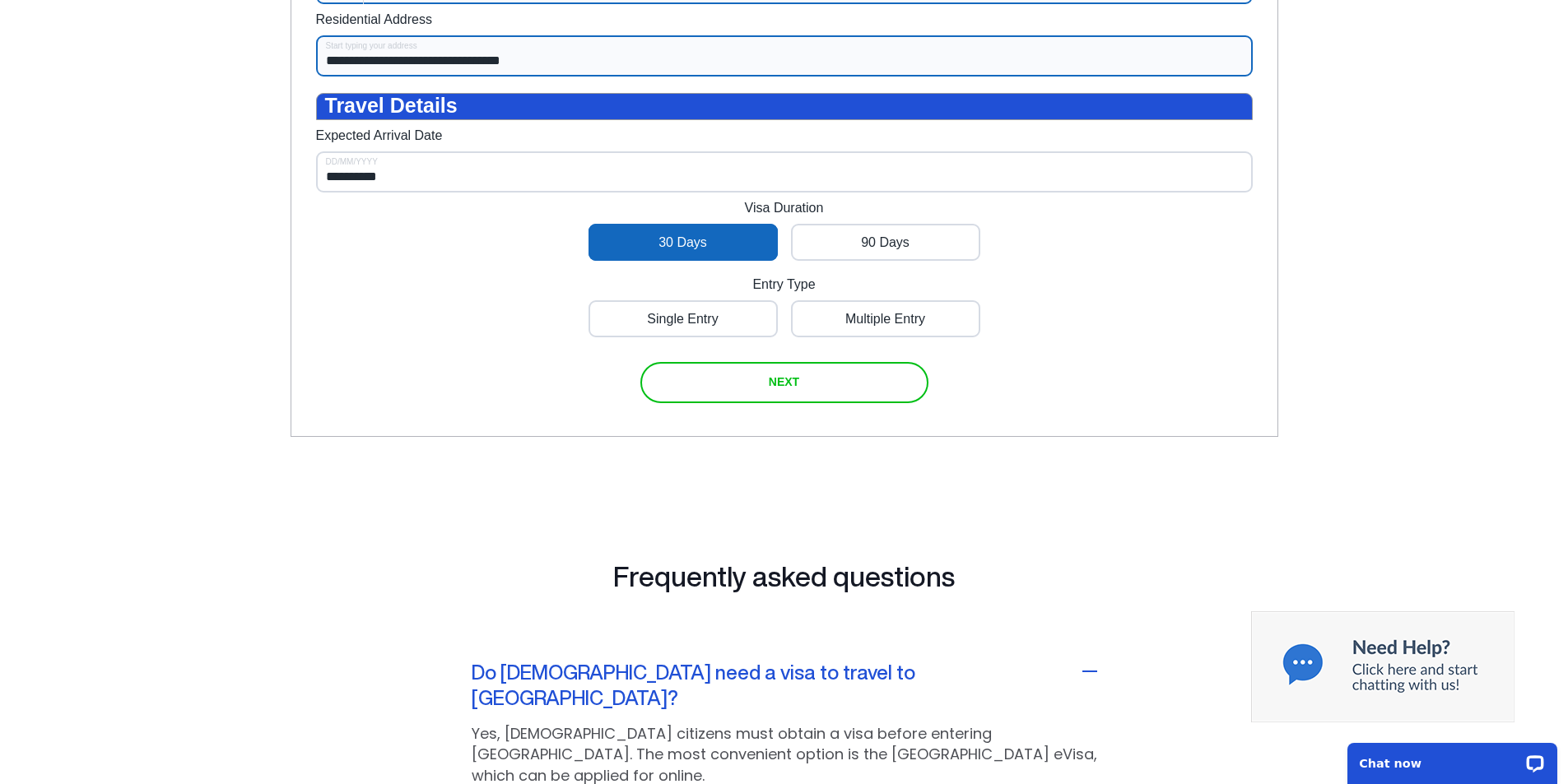
click at [826, 403] on div "submit" at bounding box center [785, 383] width 288 height 41
click at [792, 389] on span "NEXT" at bounding box center [784, 382] width 30 height 13
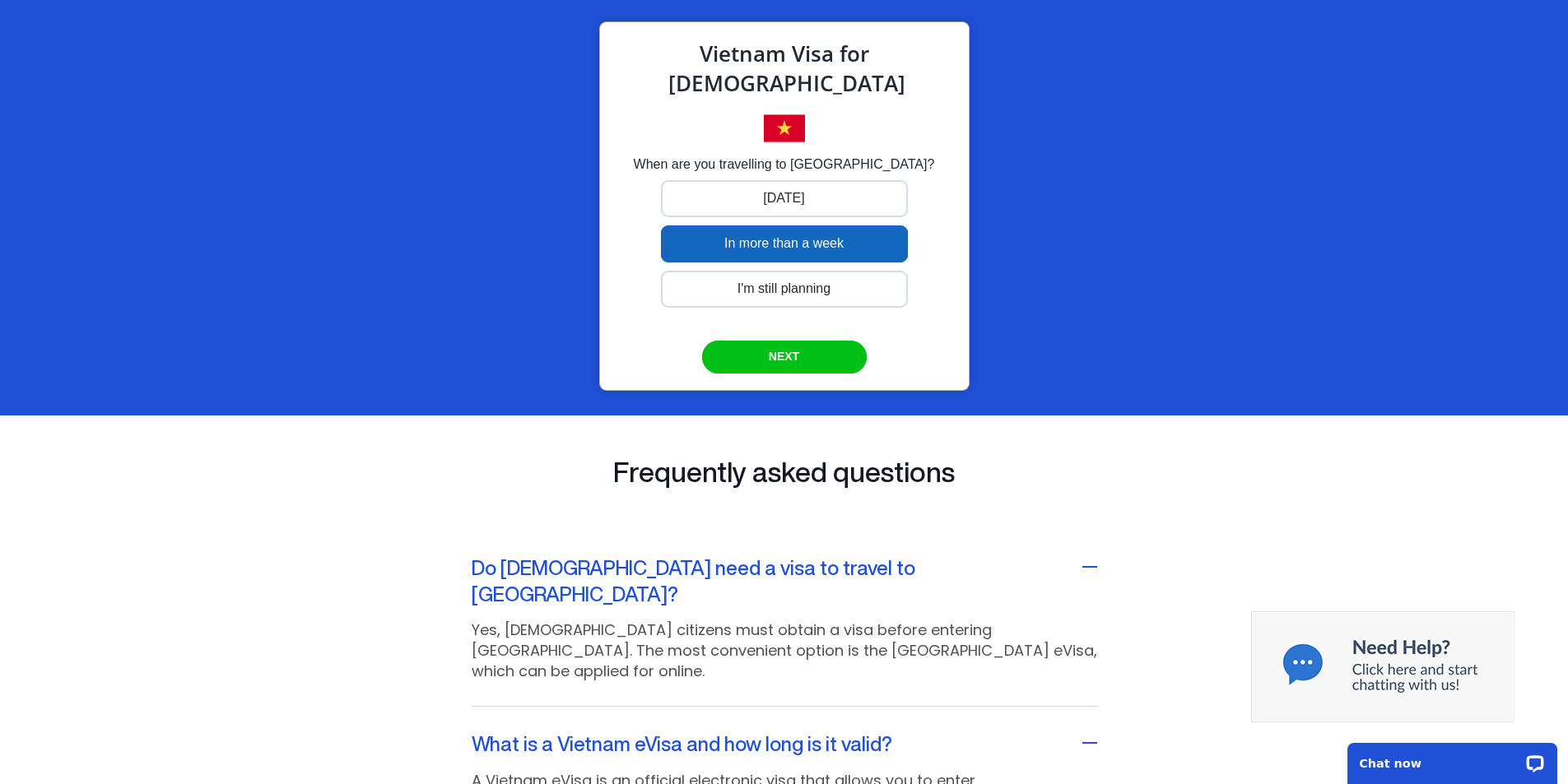
scroll to position [49, 0]
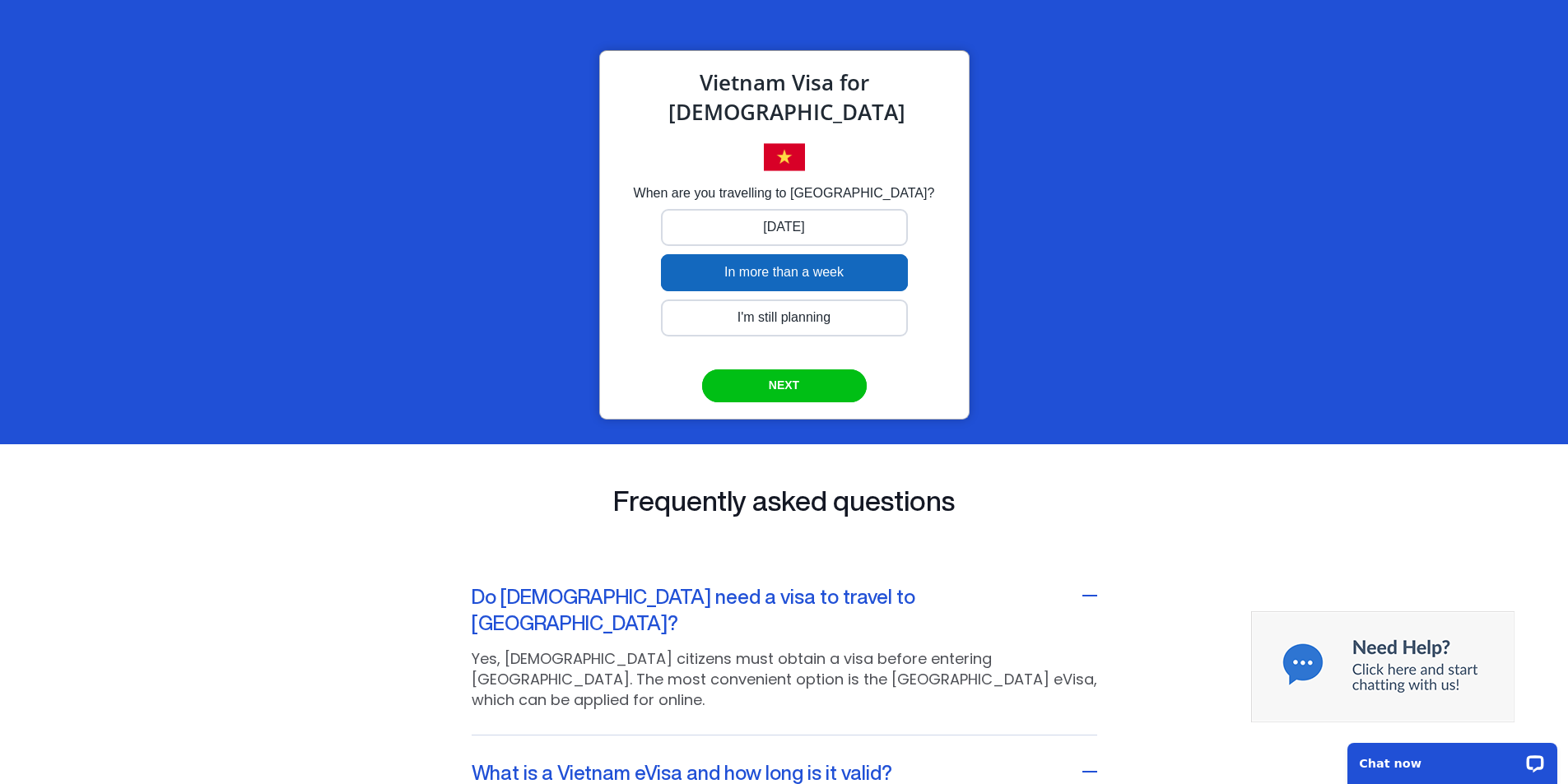
click at [795, 277] on div at bounding box center [785, 273] width 247 height 37
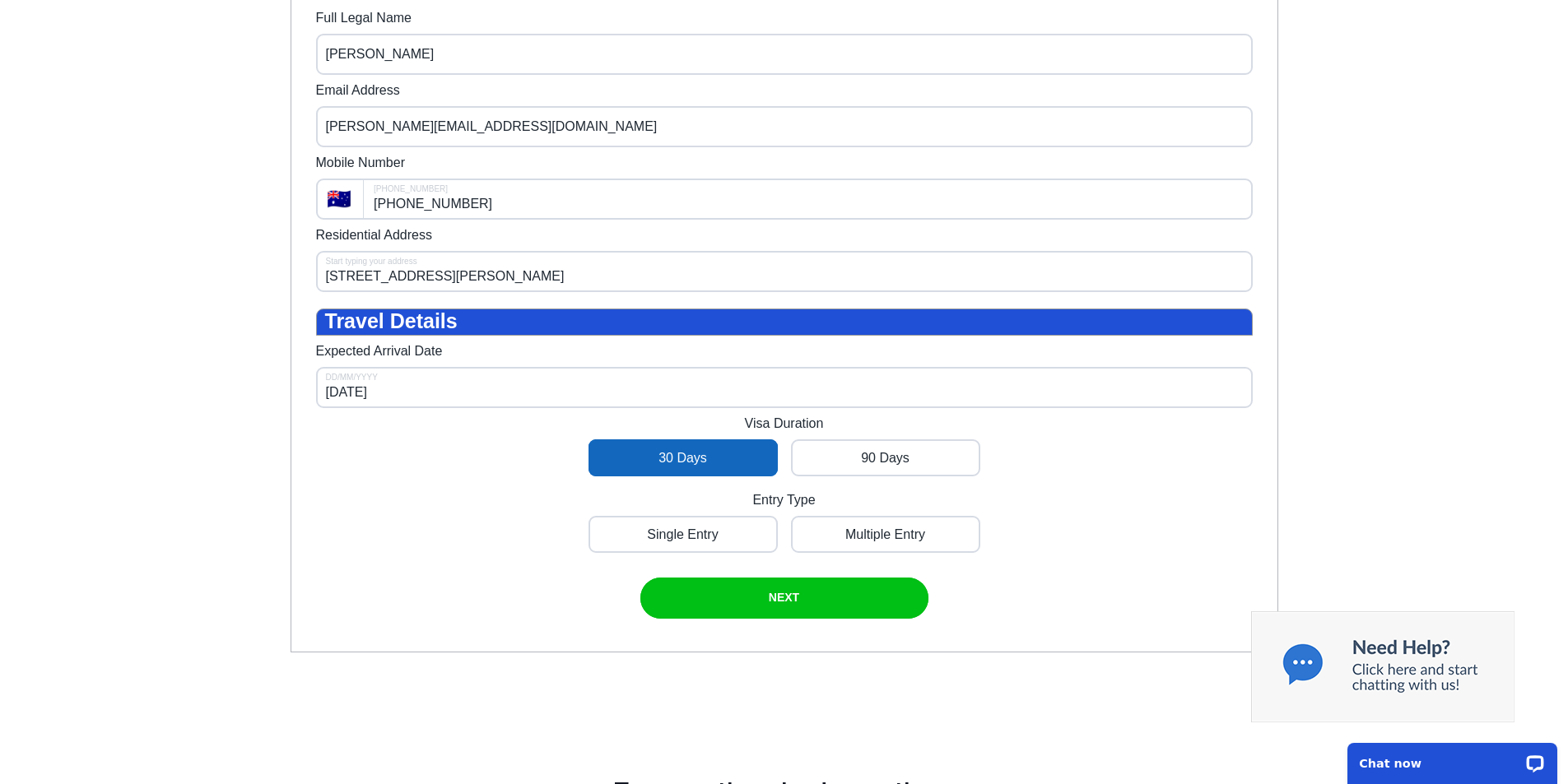
scroll to position [361, 0]
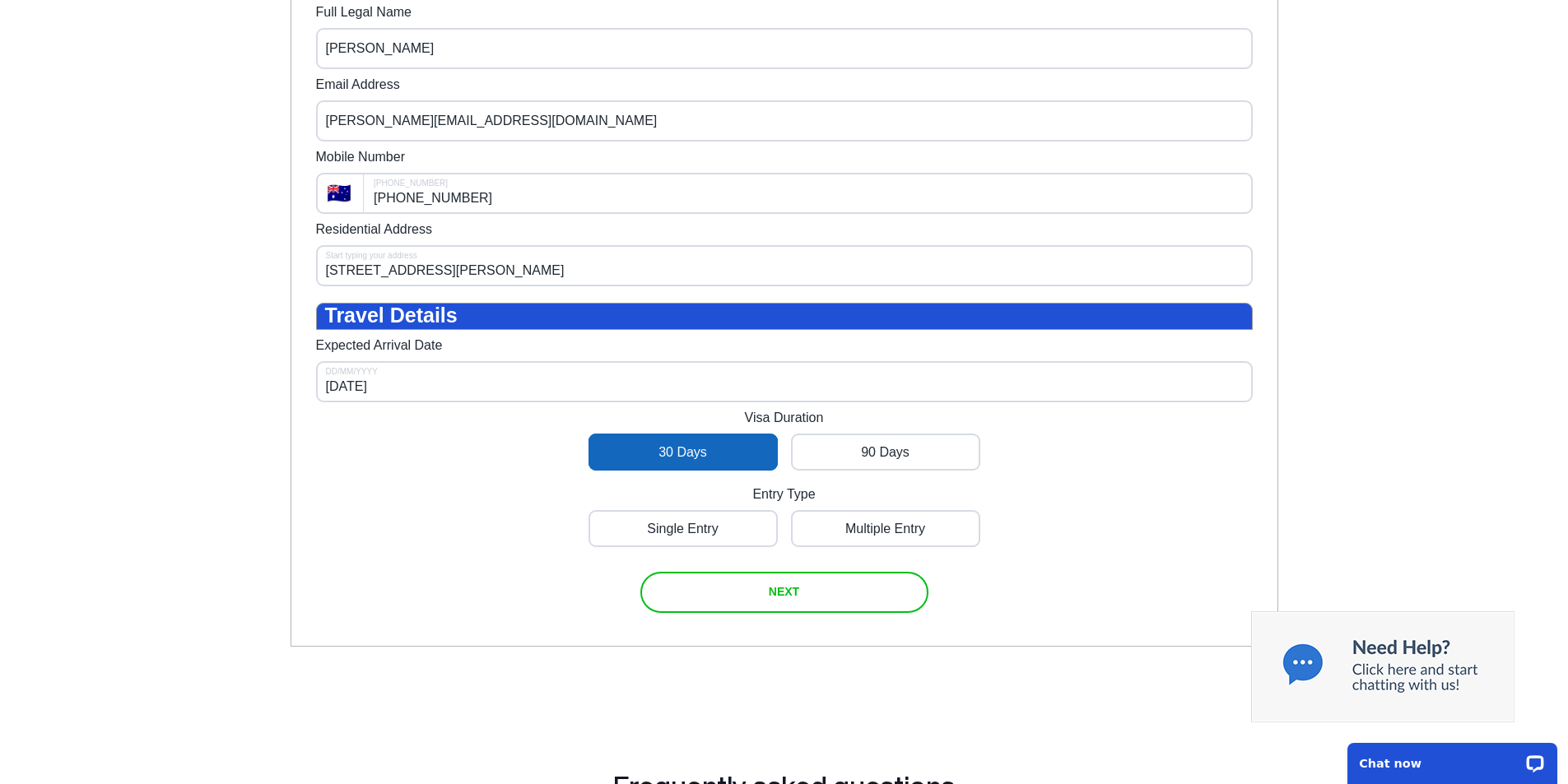
click at [788, 599] on span "NEXT" at bounding box center [784, 591] width 30 height 13
click at [807, 612] on div "submit" at bounding box center [785, 593] width 288 height 41
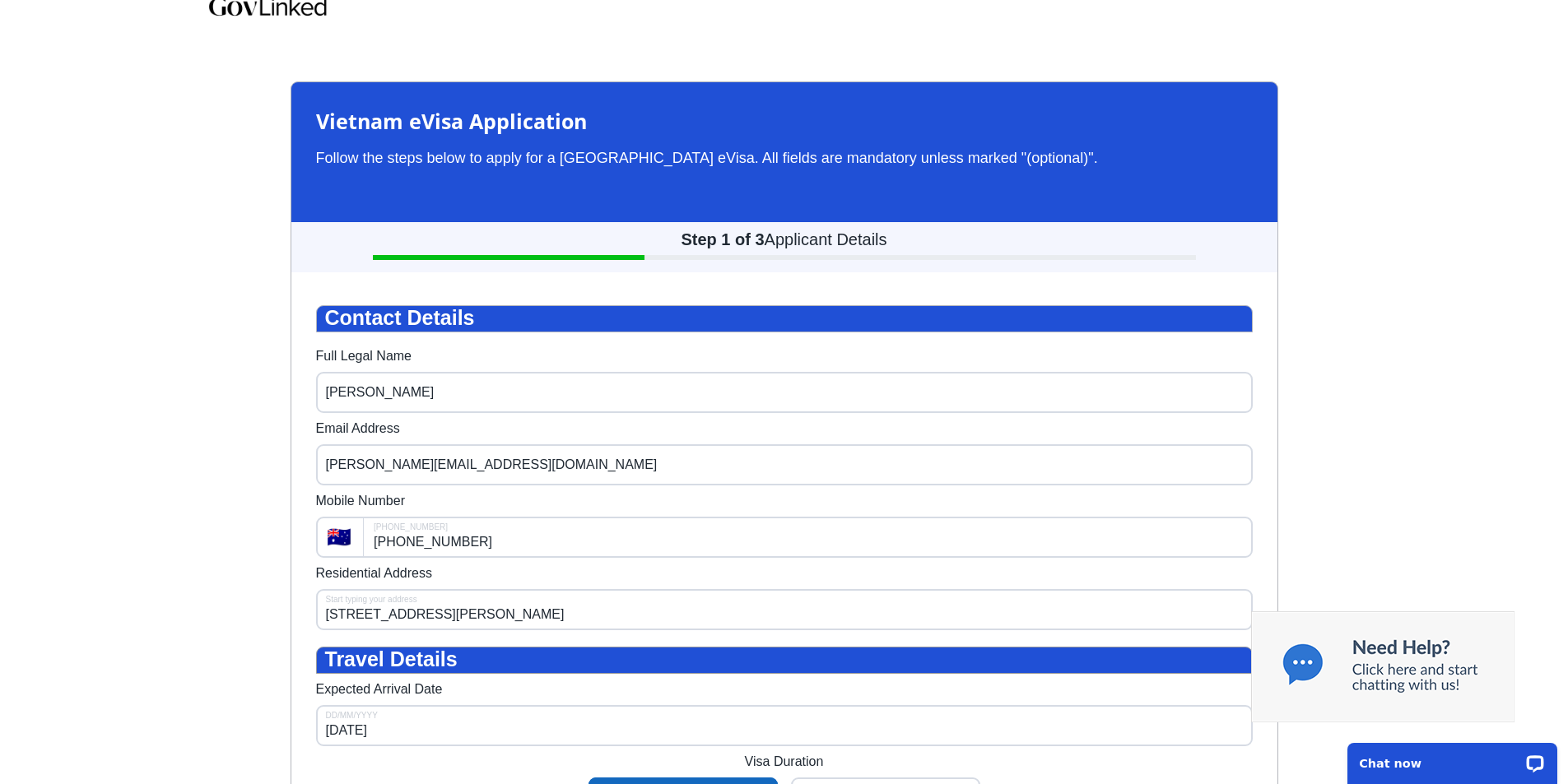
scroll to position [0, 0]
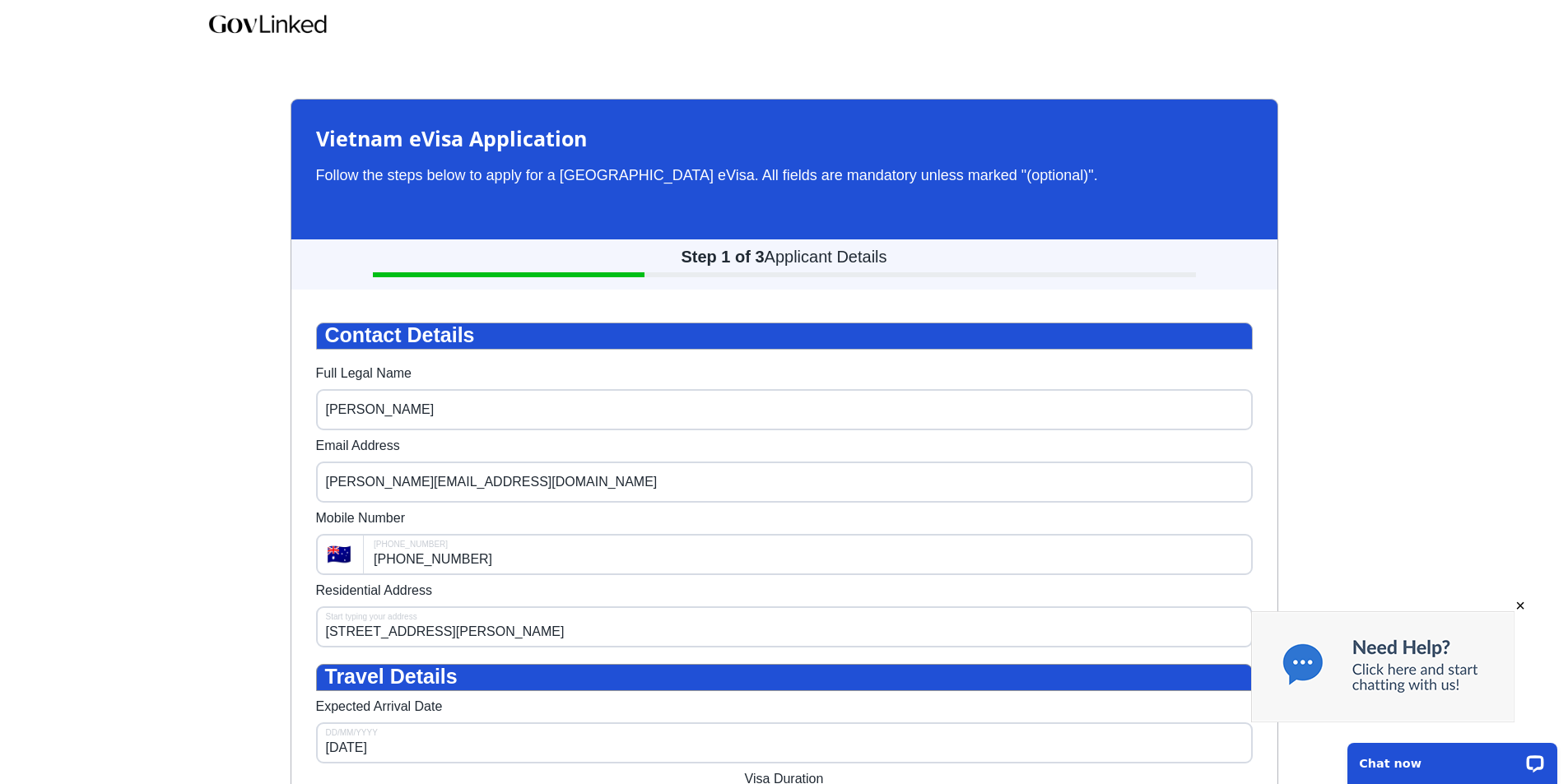
click at [1306, 660] on img at bounding box center [1383, 666] width 263 height 111
